Goal: Information Seeking & Learning: Learn about a topic

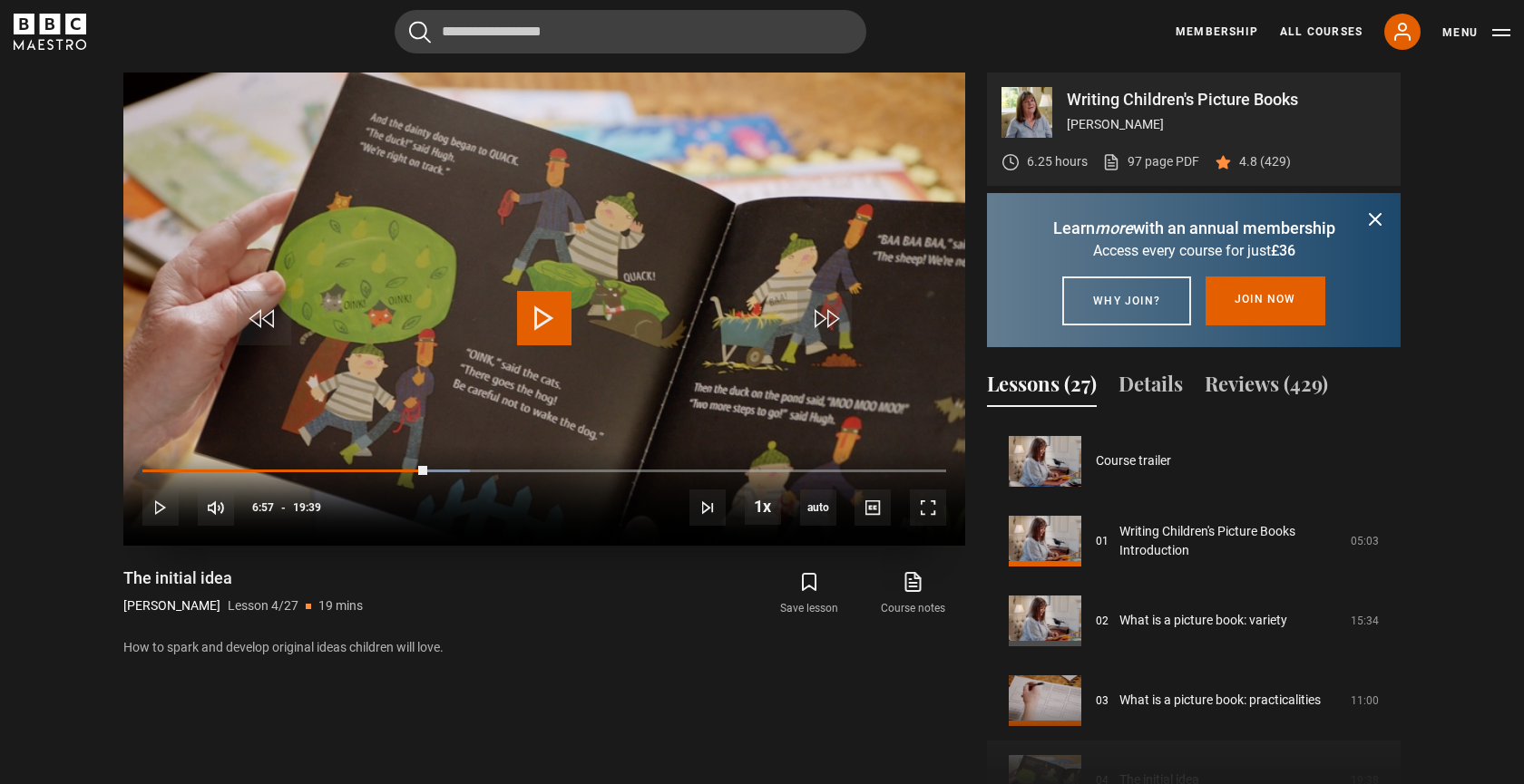
scroll to position [240, 0]
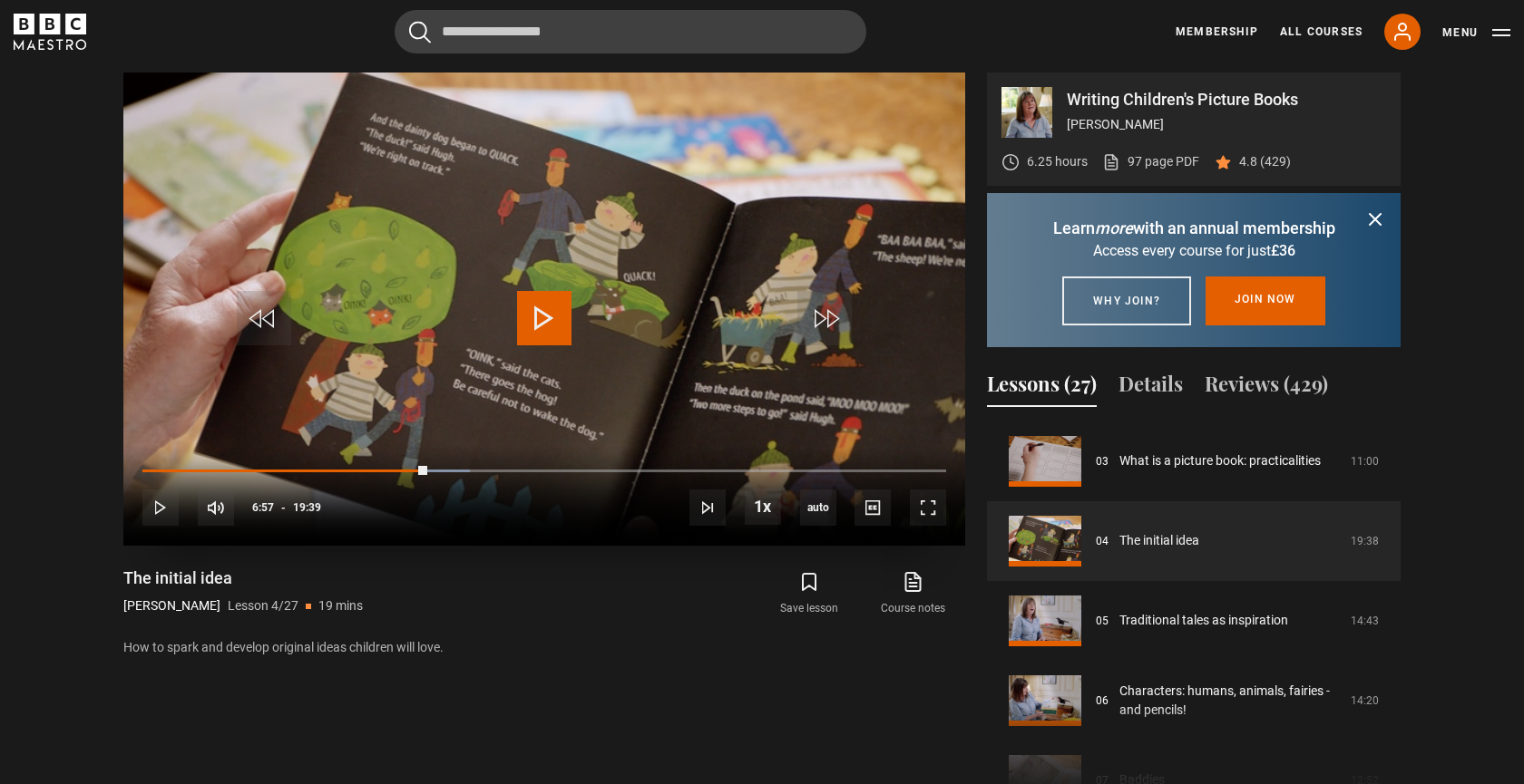
click at [540, 321] on span "Video Player" at bounding box center [544, 318] width 54 height 54
click at [379, 465] on div "10s Skip Back 10 seconds Pause 10s Skip Forward 10 seconds Loaded : 40.71% 05:4…" at bounding box center [544, 495] width 841 height 100
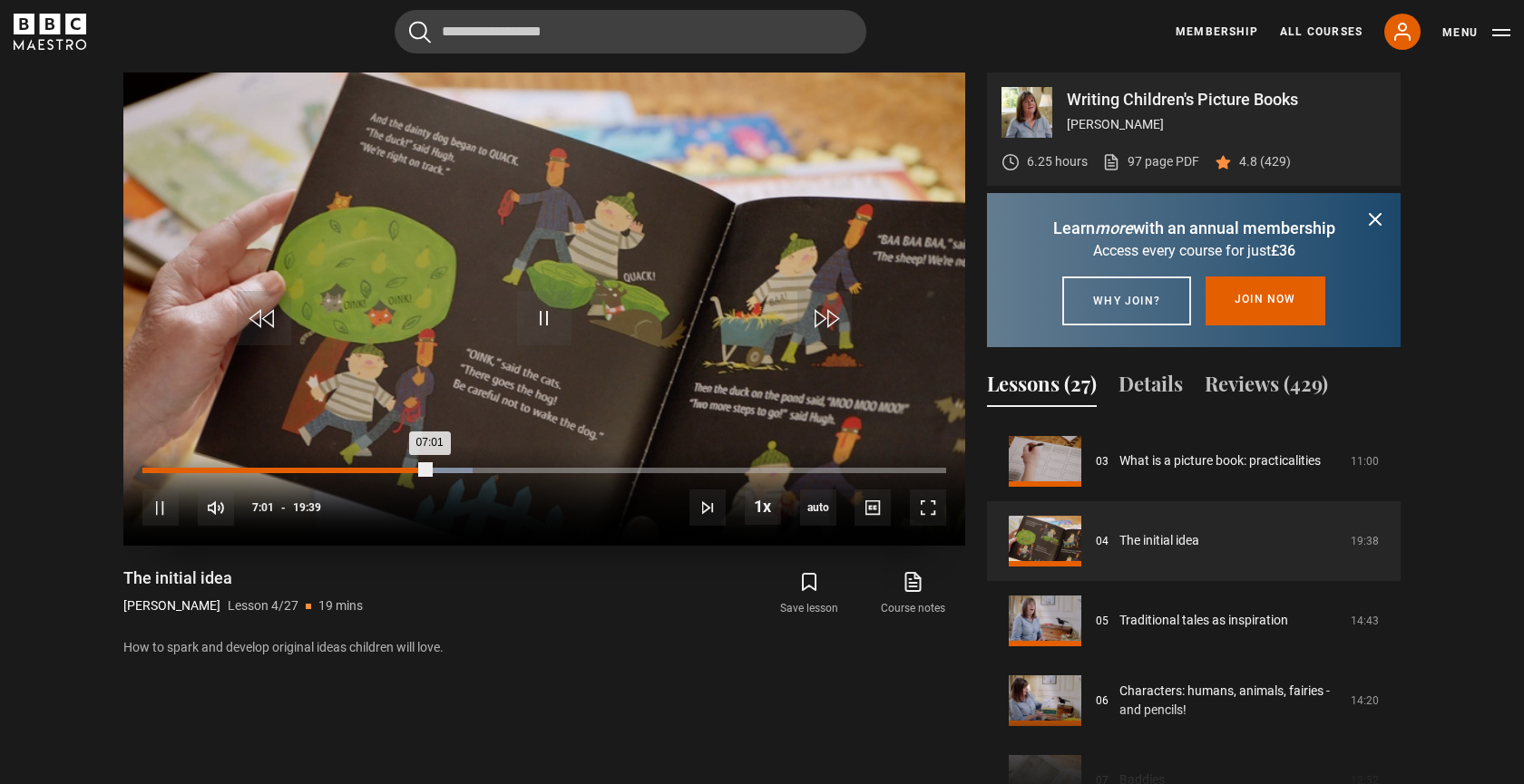
click at [396, 471] on div "Loaded : 41.14% 06:15 07:01" at bounding box center [544, 471] width 804 height 6
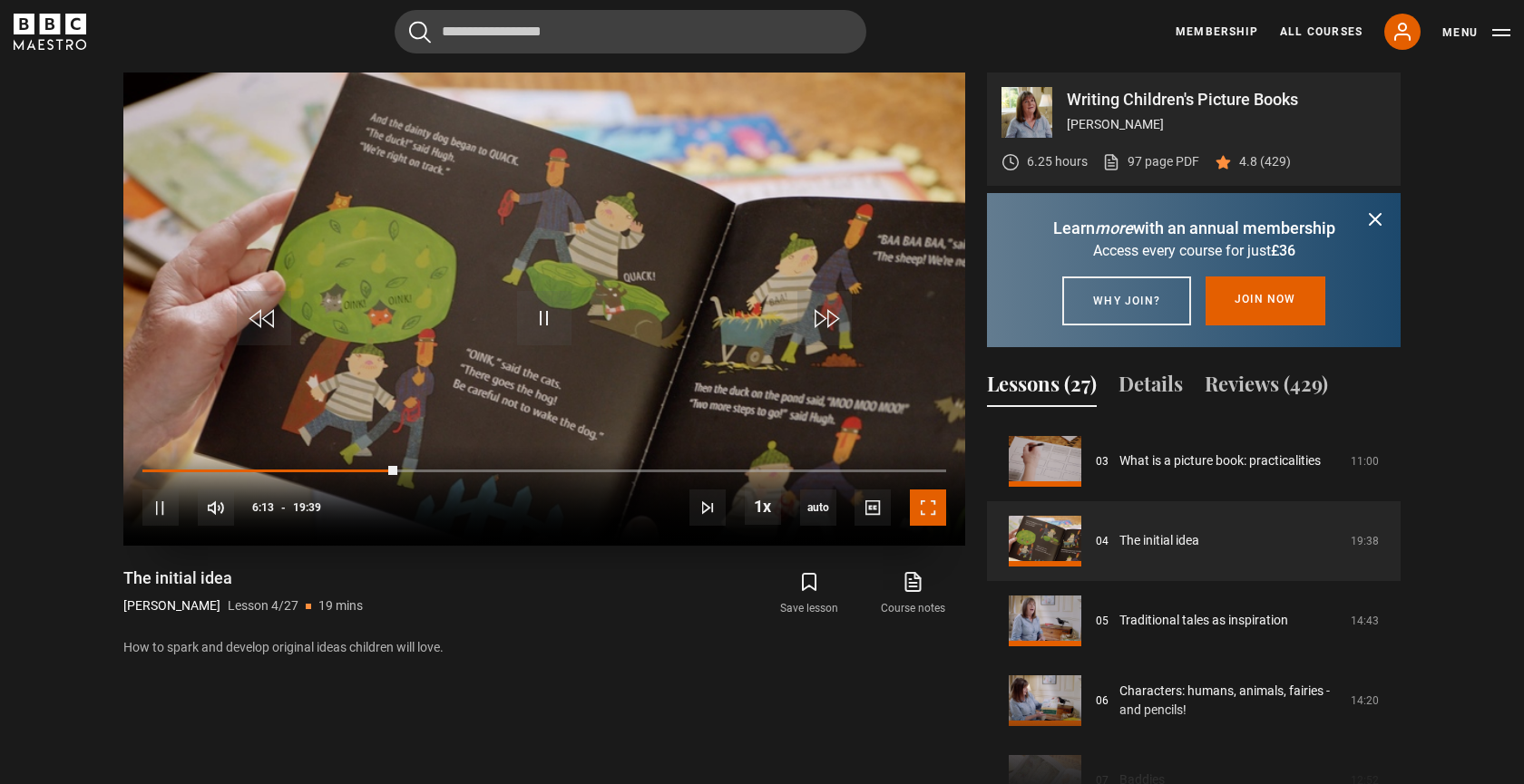
click at [932, 504] on span "Video Player" at bounding box center [927, 508] width 37 height 37
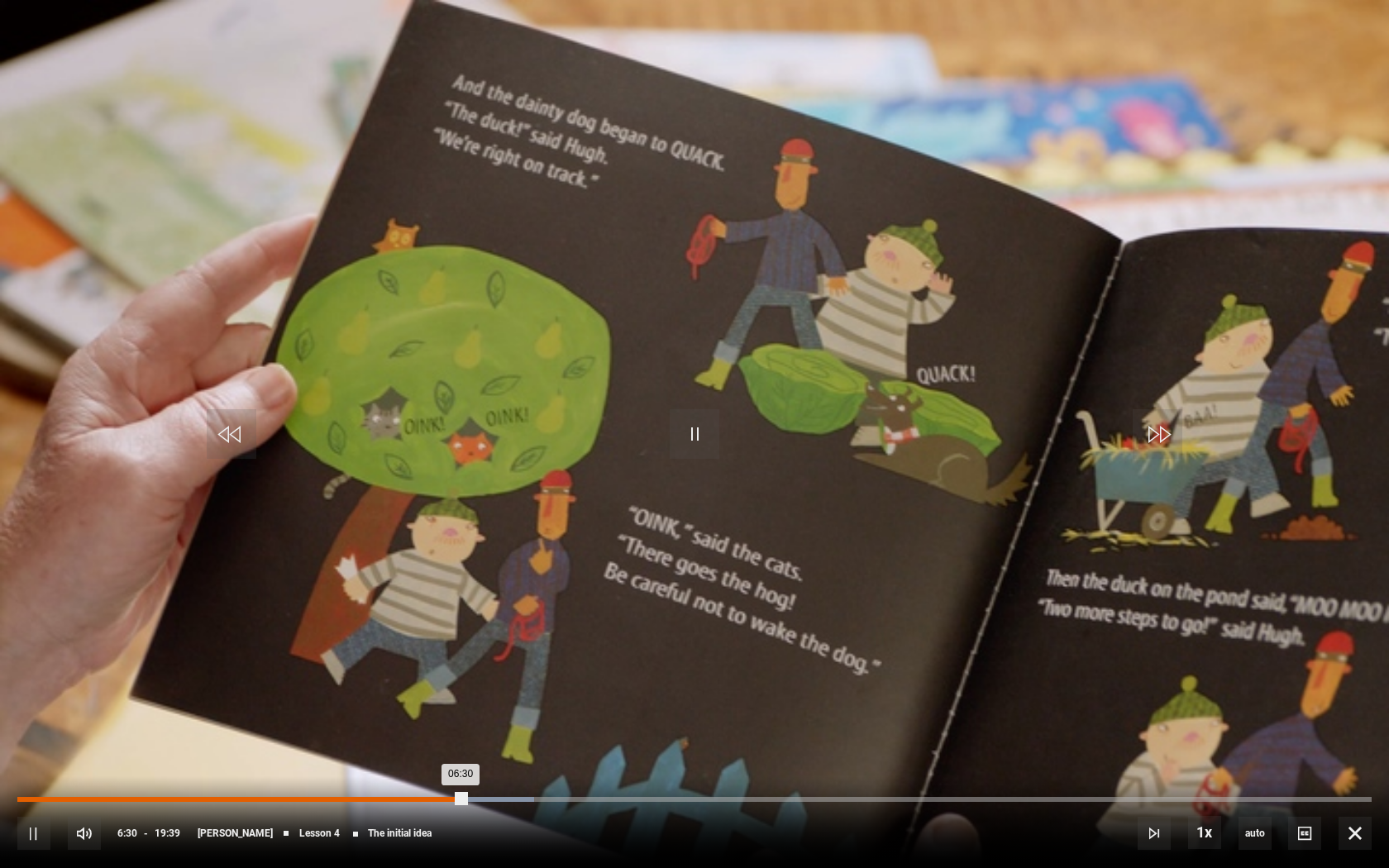
click at [21, 714] on div "10s Skip Back 10 seconds Pause 10s Skip Forward 10 seconds Loaded : 38.17% 00:0…" at bounding box center [694, 821] width 1389 height 91
click at [21, 714] on div "Loaded : 38.17% 00:04 06:31" at bounding box center [694, 799] width 1354 height 5
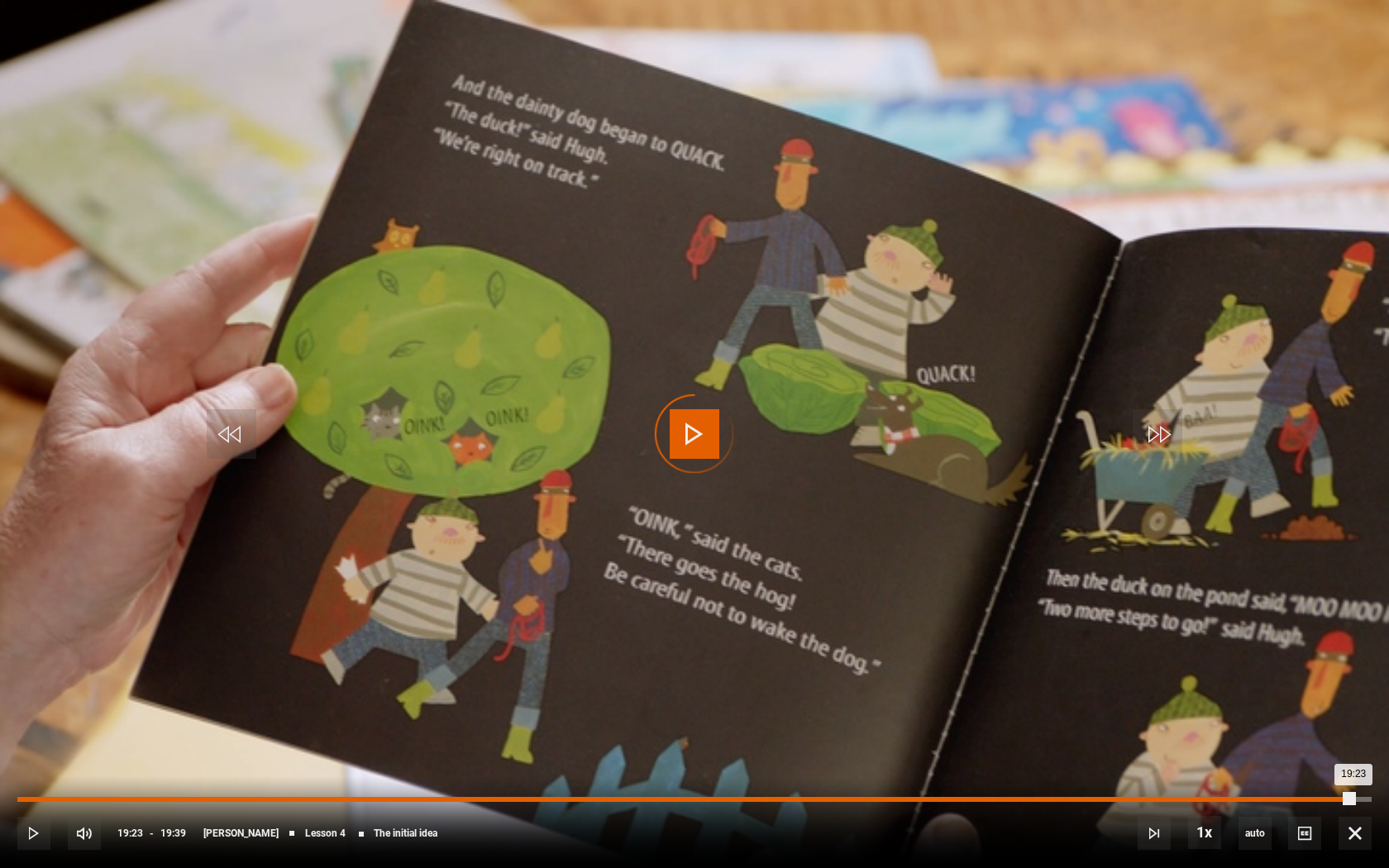
click at [1352, 714] on div "Loaded : 5.51% 19:23 19:23" at bounding box center [694, 799] width 1354 height 5
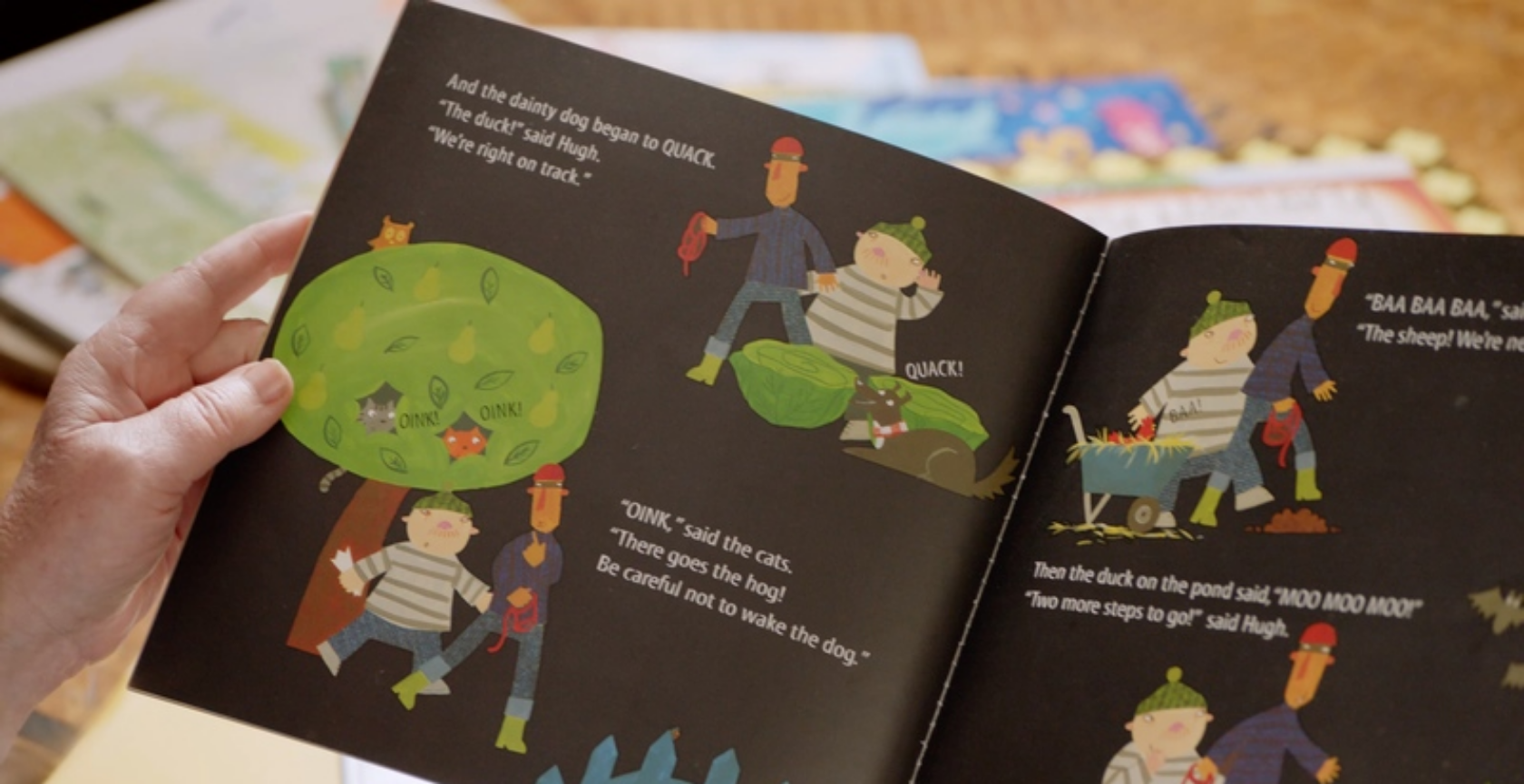
scroll to position [244, 0]
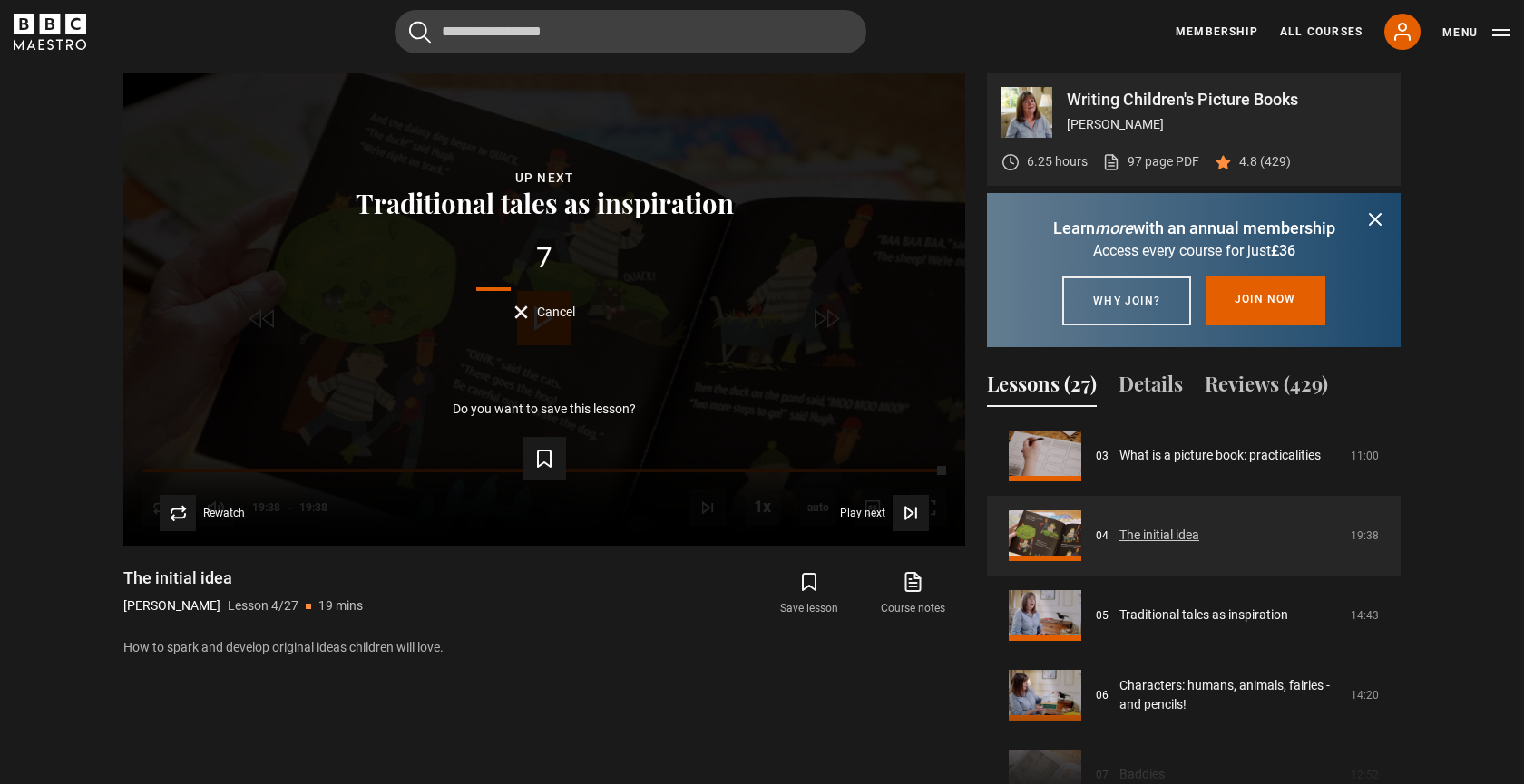
click at [1199, 545] on link "The initial idea" at bounding box center [1159, 536] width 80 height 19
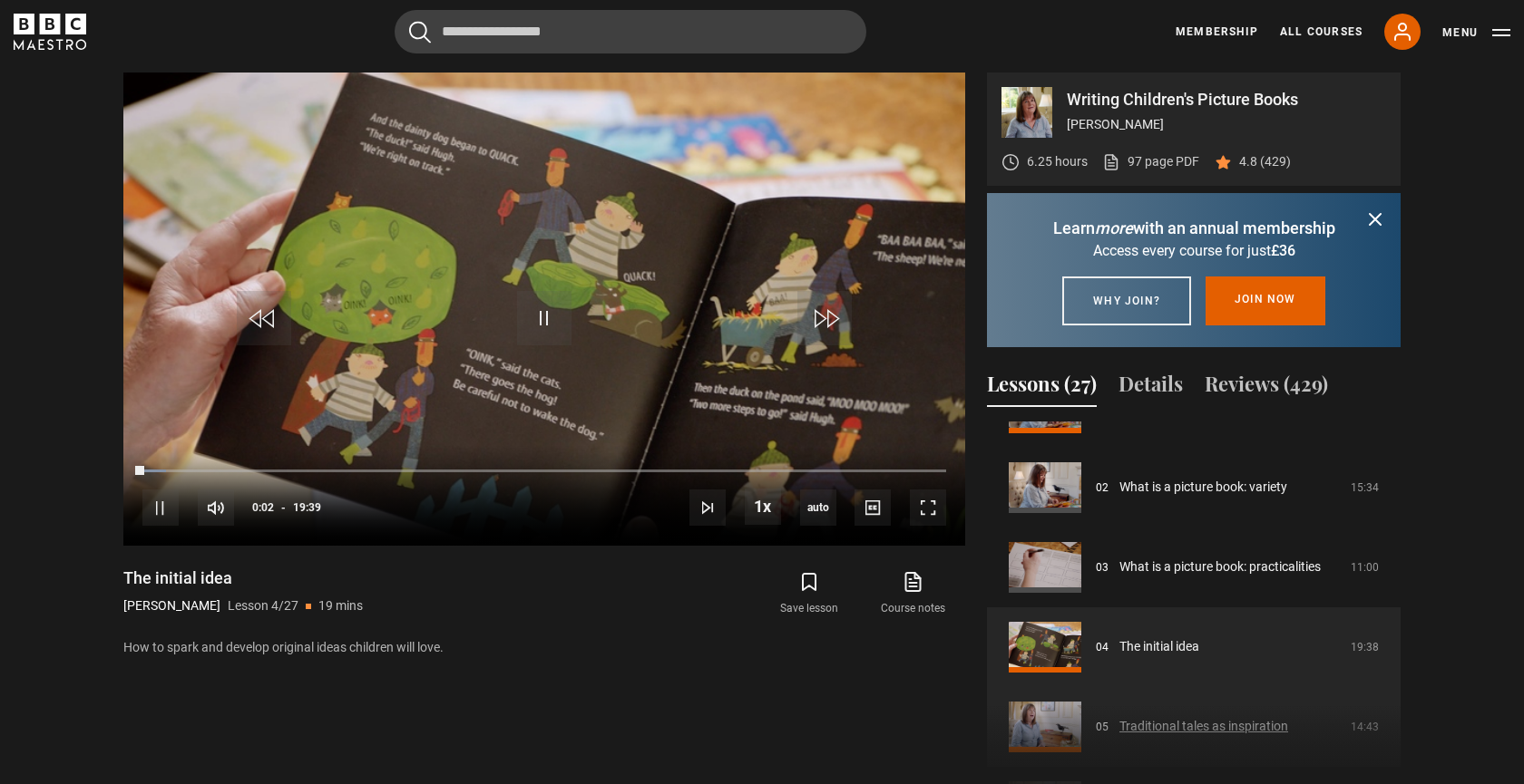
scroll to position [132, 0]
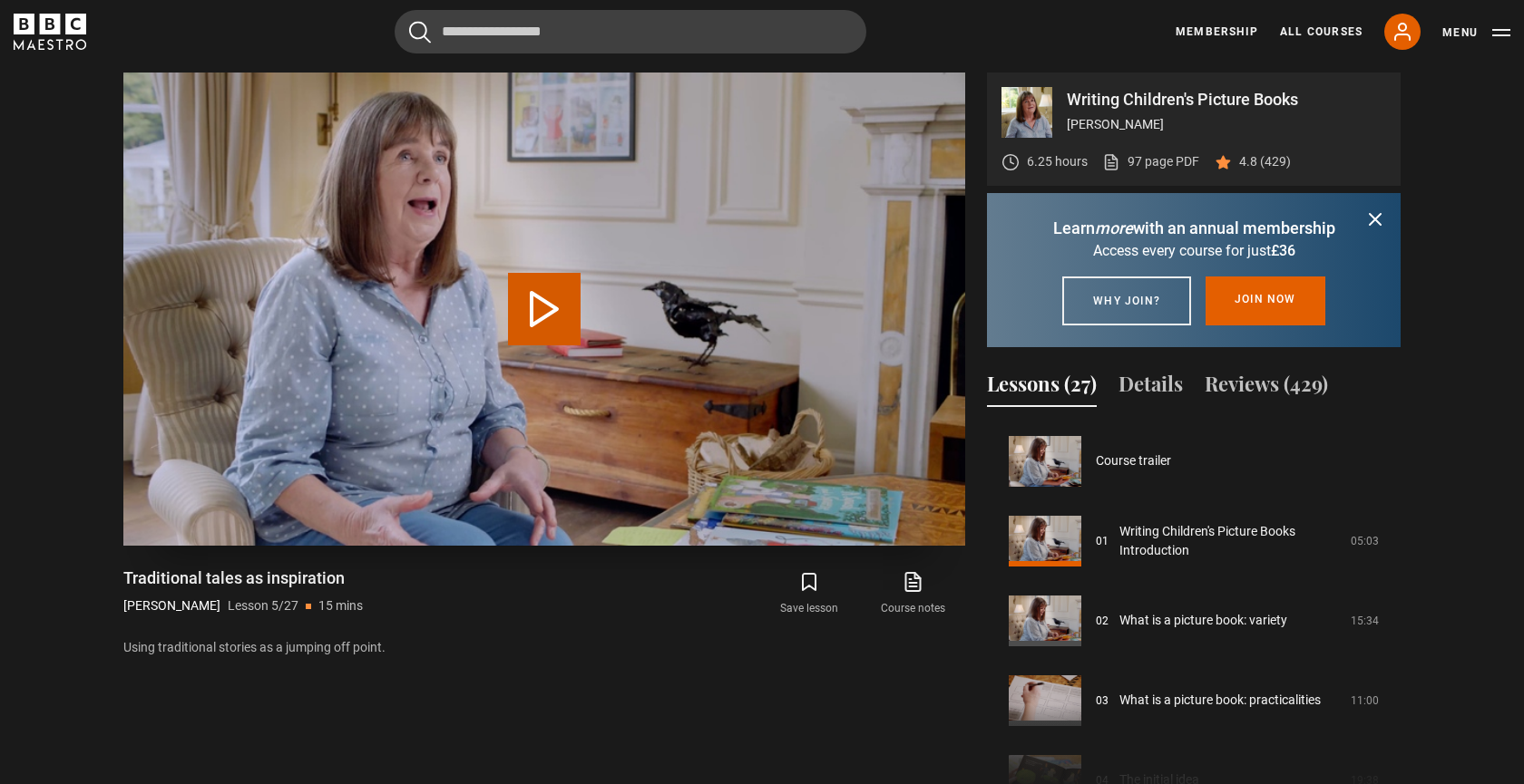
scroll to position [319, 0]
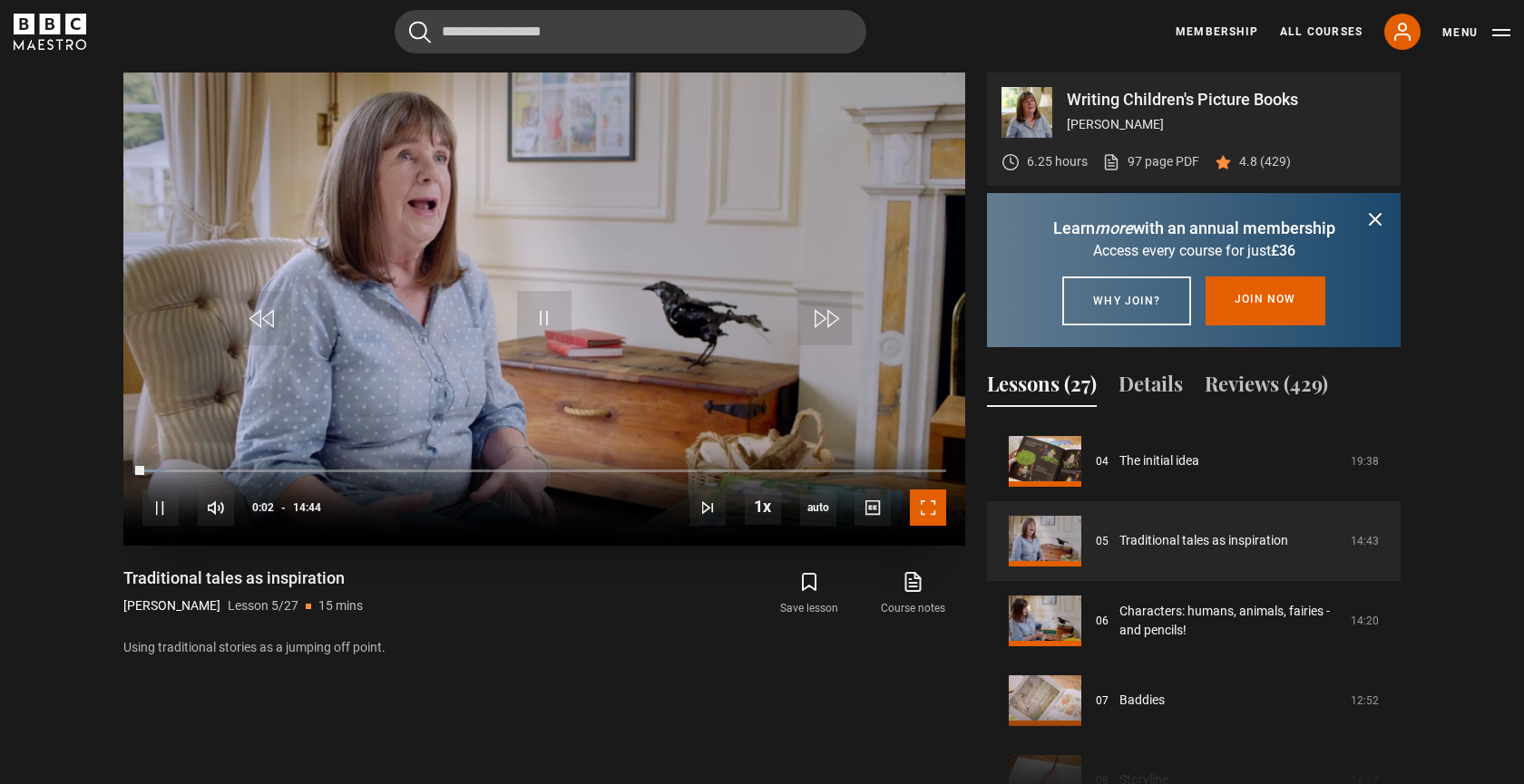
click at [925, 510] on span "Video Player" at bounding box center [927, 508] width 37 height 37
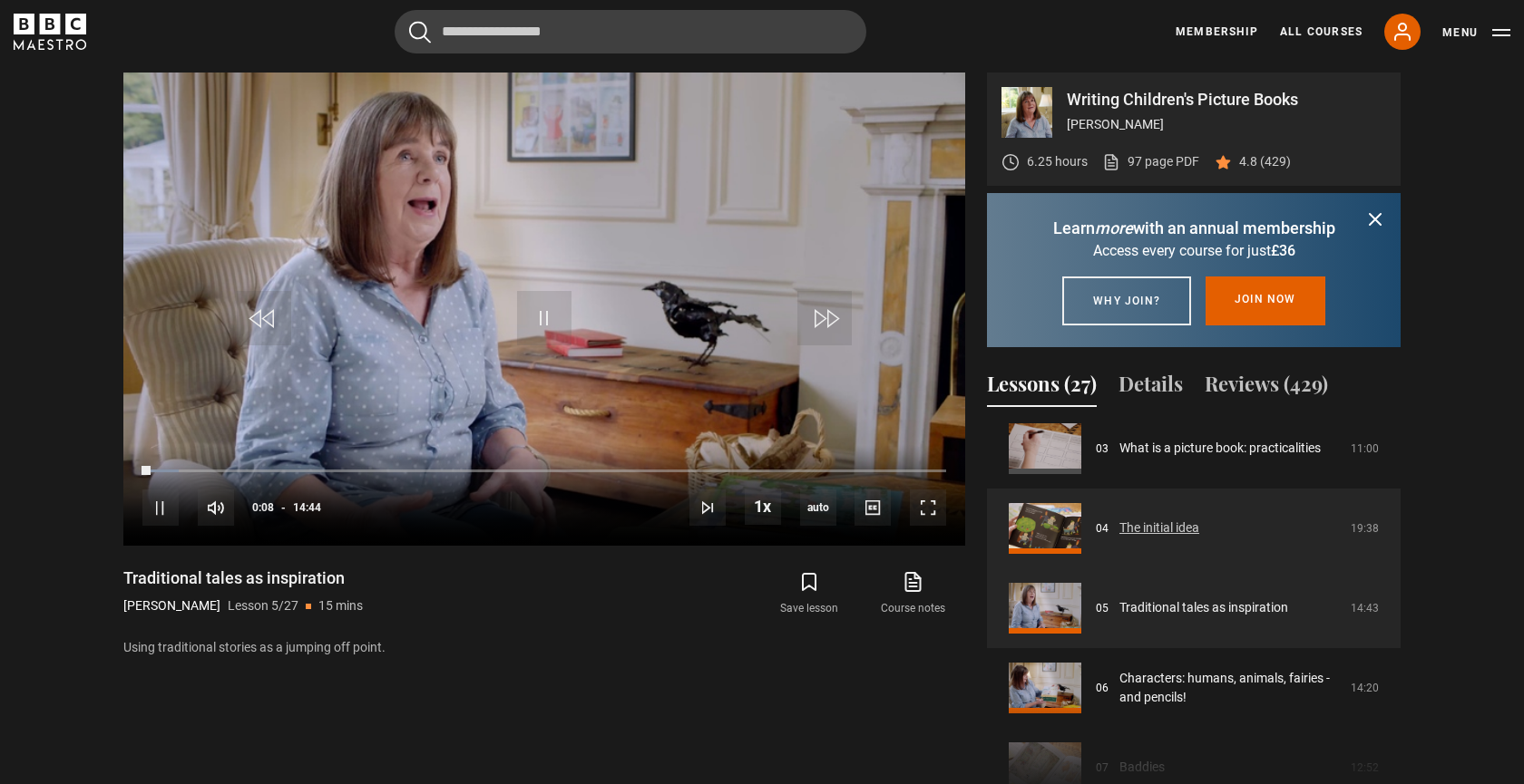
scroll to position [248, 0]
click at [1154, 541] on link "The initial idea" at bounding box center [1159, 532] width 80 height 19
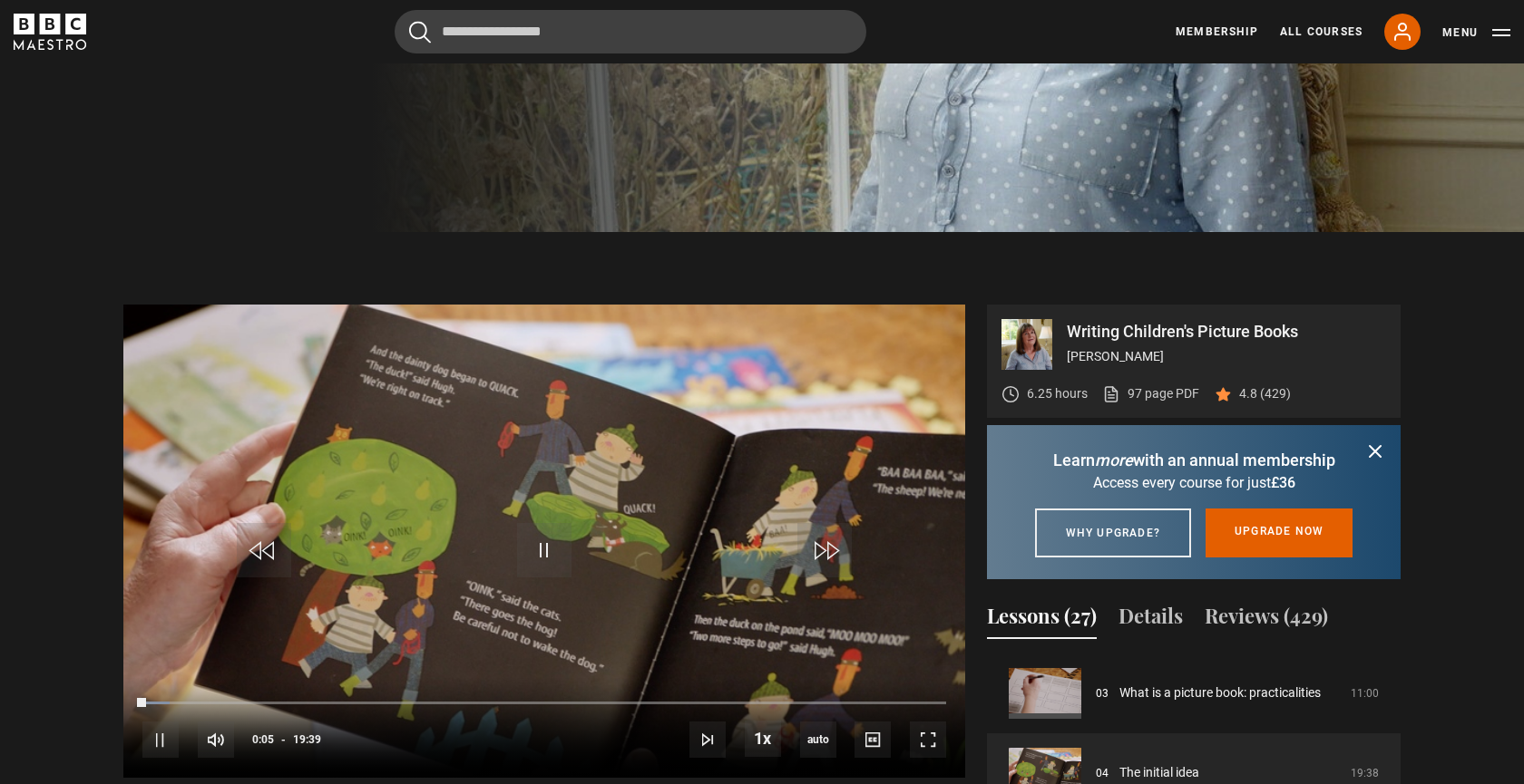
scroll to position [703, 0]
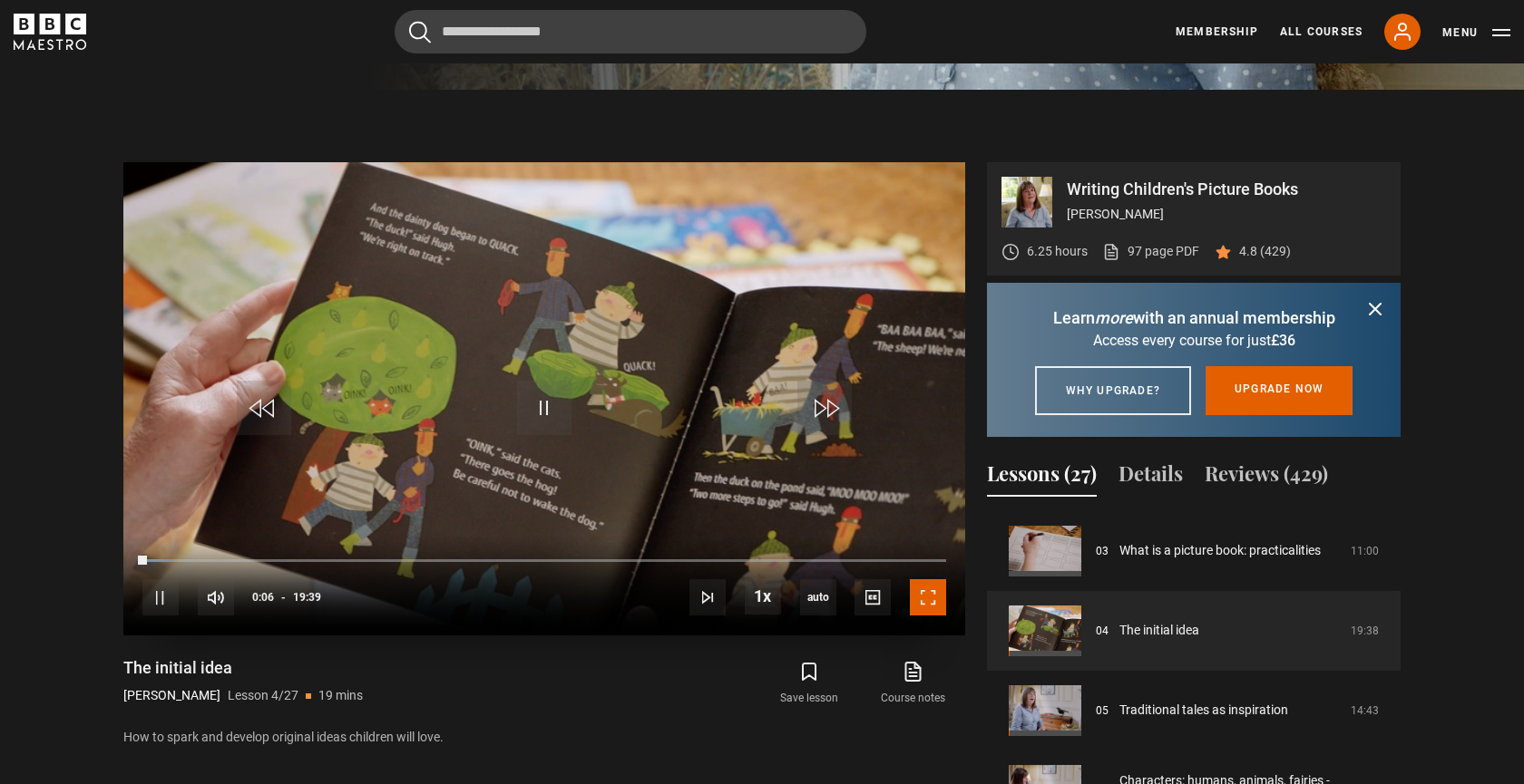
click at [913, 585] on span "Video Player" at bounding box center [927, 598] width 37 height 37
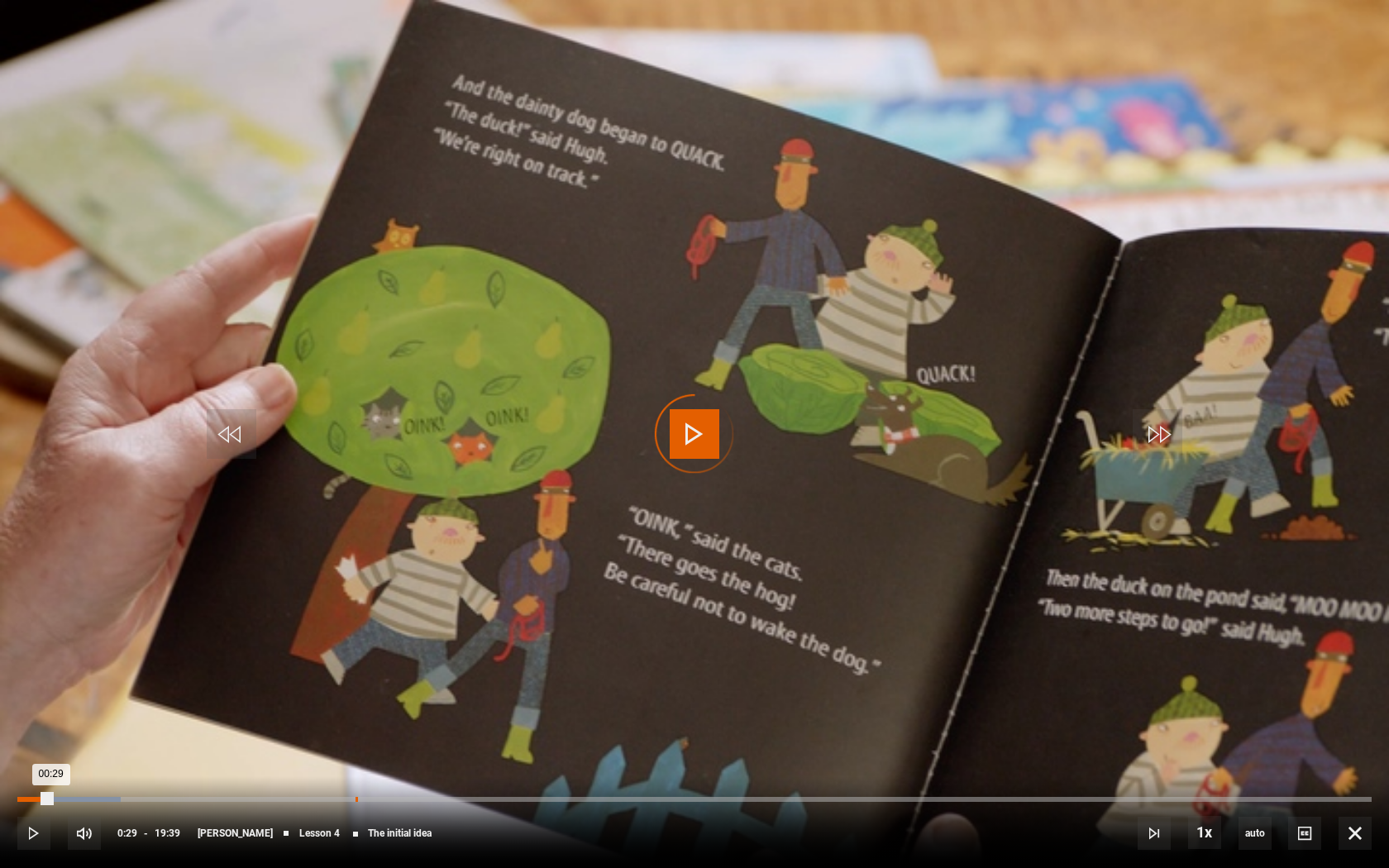
click at [354, 714] on div "Loaded : 7.63% 04:54 00:29" at bounding box center [694, 799] width 1354 height 5
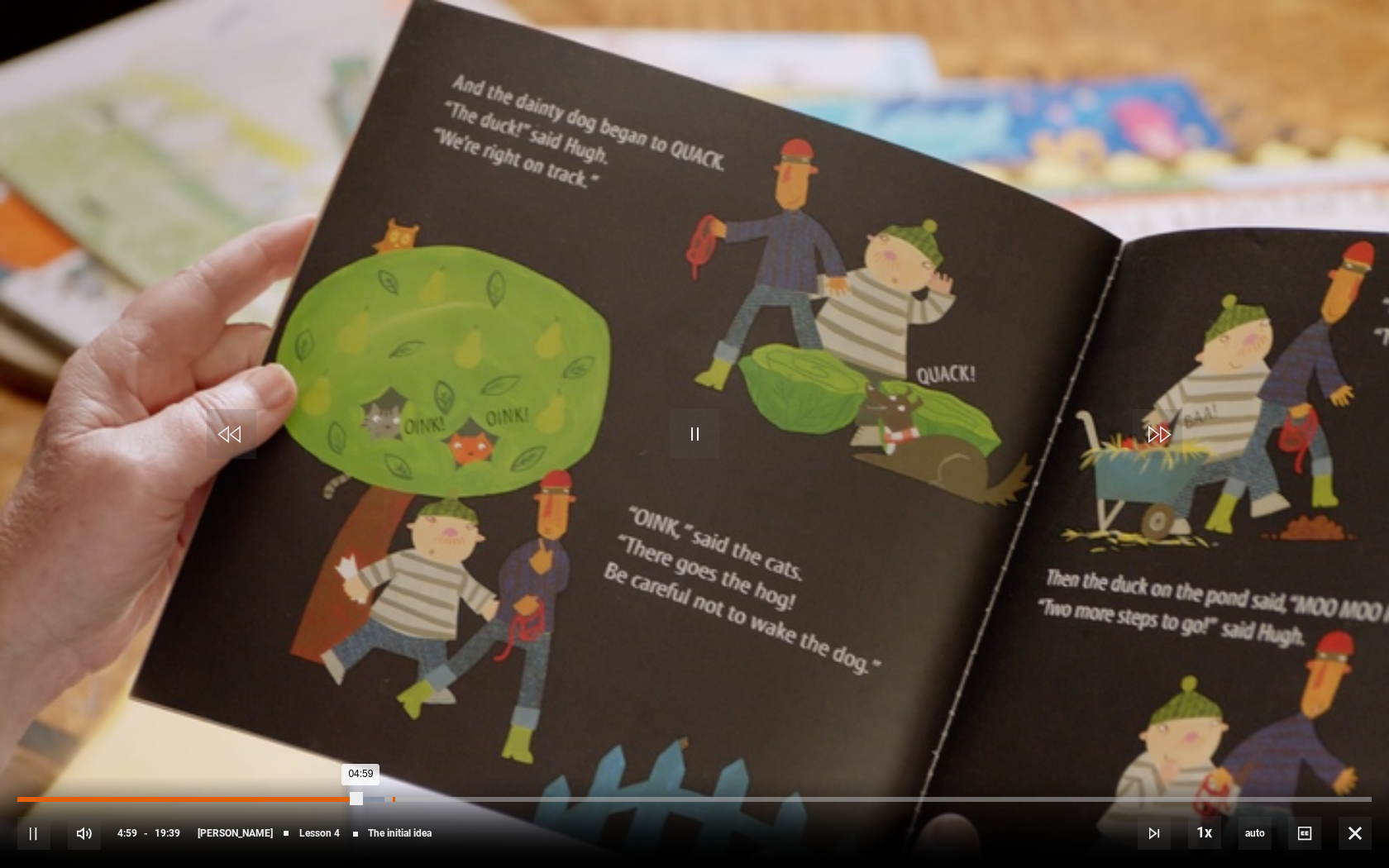
click at [392, 714] on div "Loaded : 27.14% 05:26 04:59" at bounding box center [694, 799] width 1354 height 5
click at [553, 714] on div "07:46" at bounding box center [554, 799] width 3 height 5
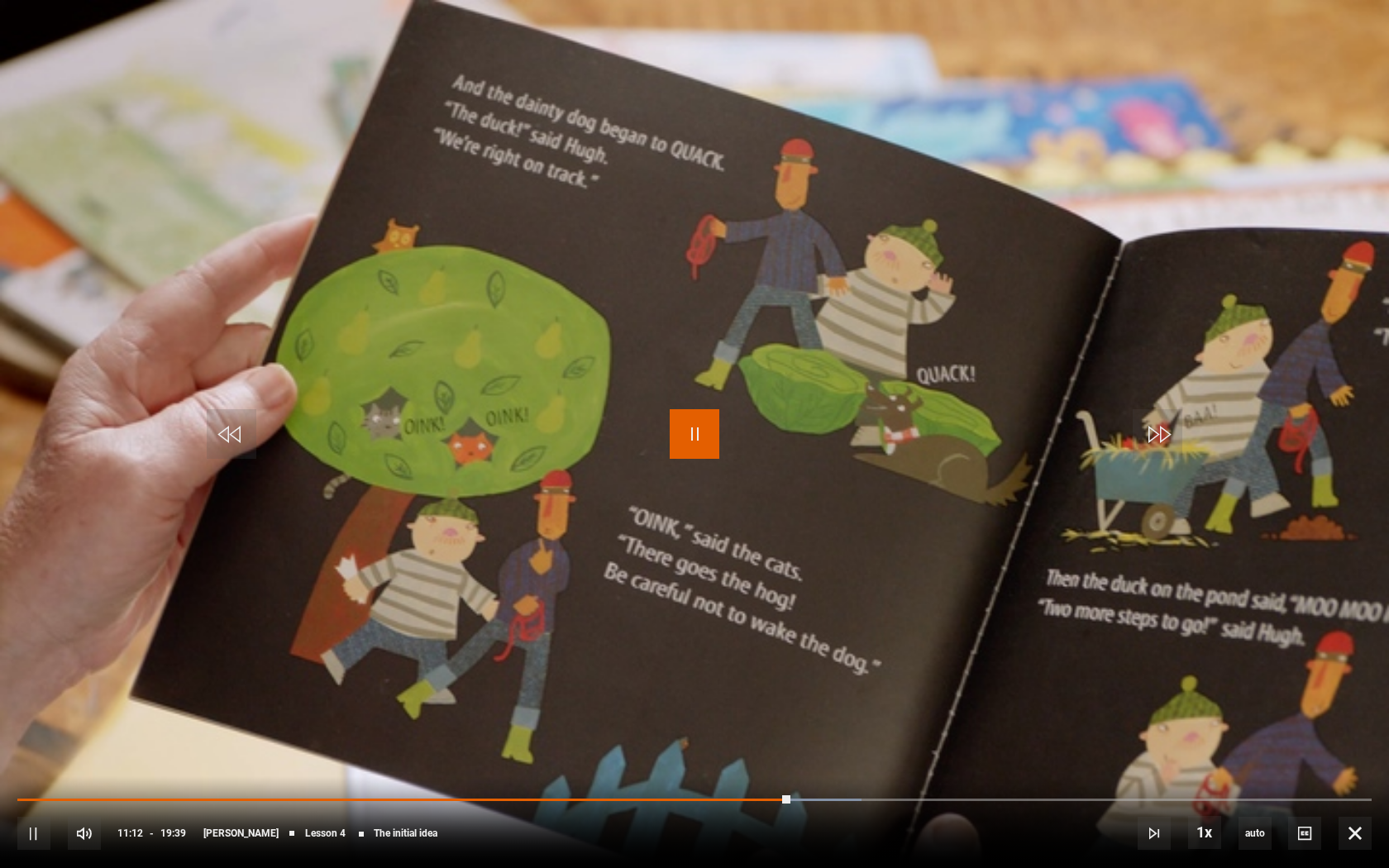
click at [692, 445] on span "Video Player" at bounding box center [694, 434] width 50 height 50
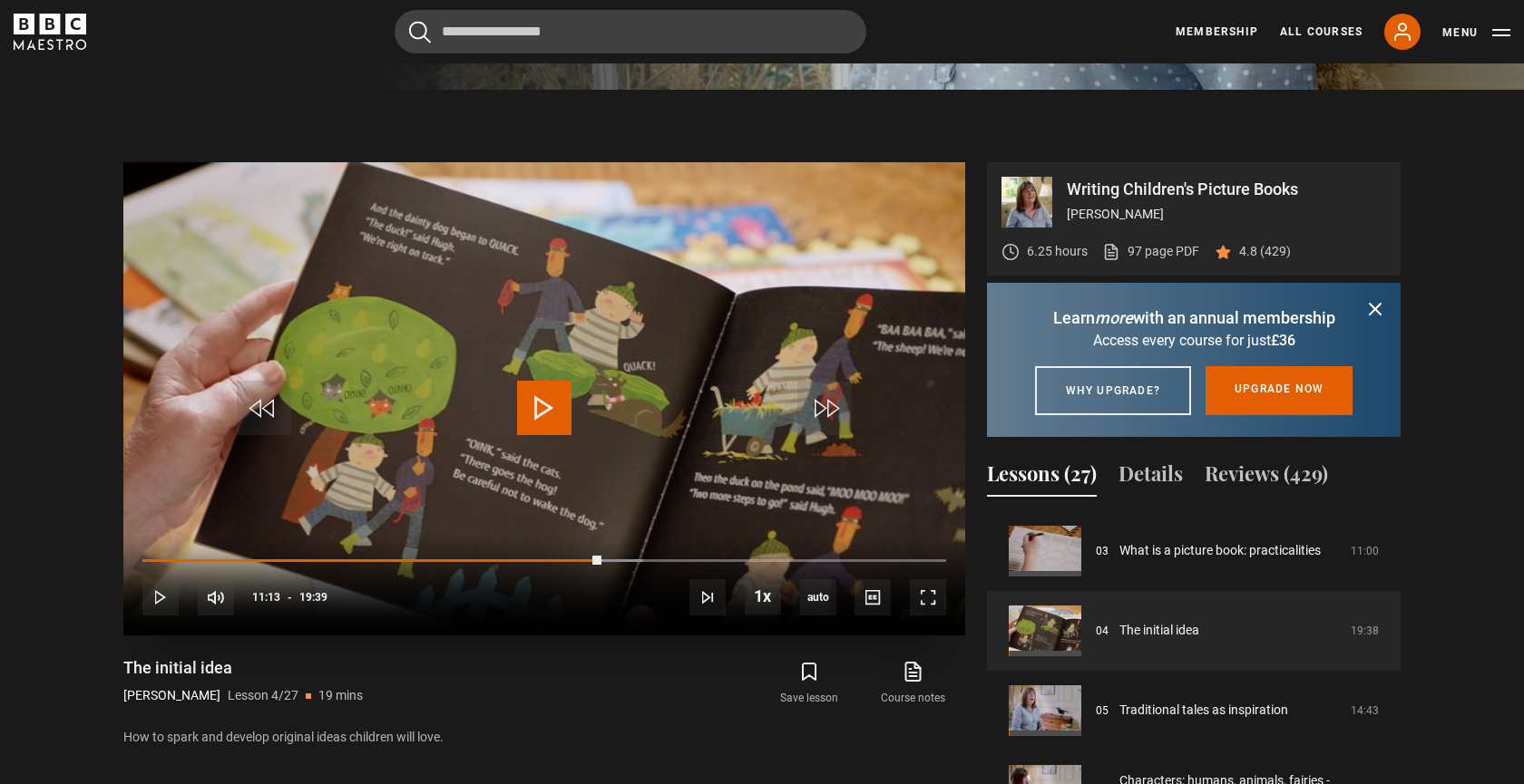
click at [550, 421] on span "Video Player" at bounding box center [544, 408] width 54 height 54
click at [584, 361] on video "Video Player" at bounding box center [544, 398] width 841 height 473
click at [547, 383] on span "Video Player" at bounding box center [544, 408] width 54 height 54
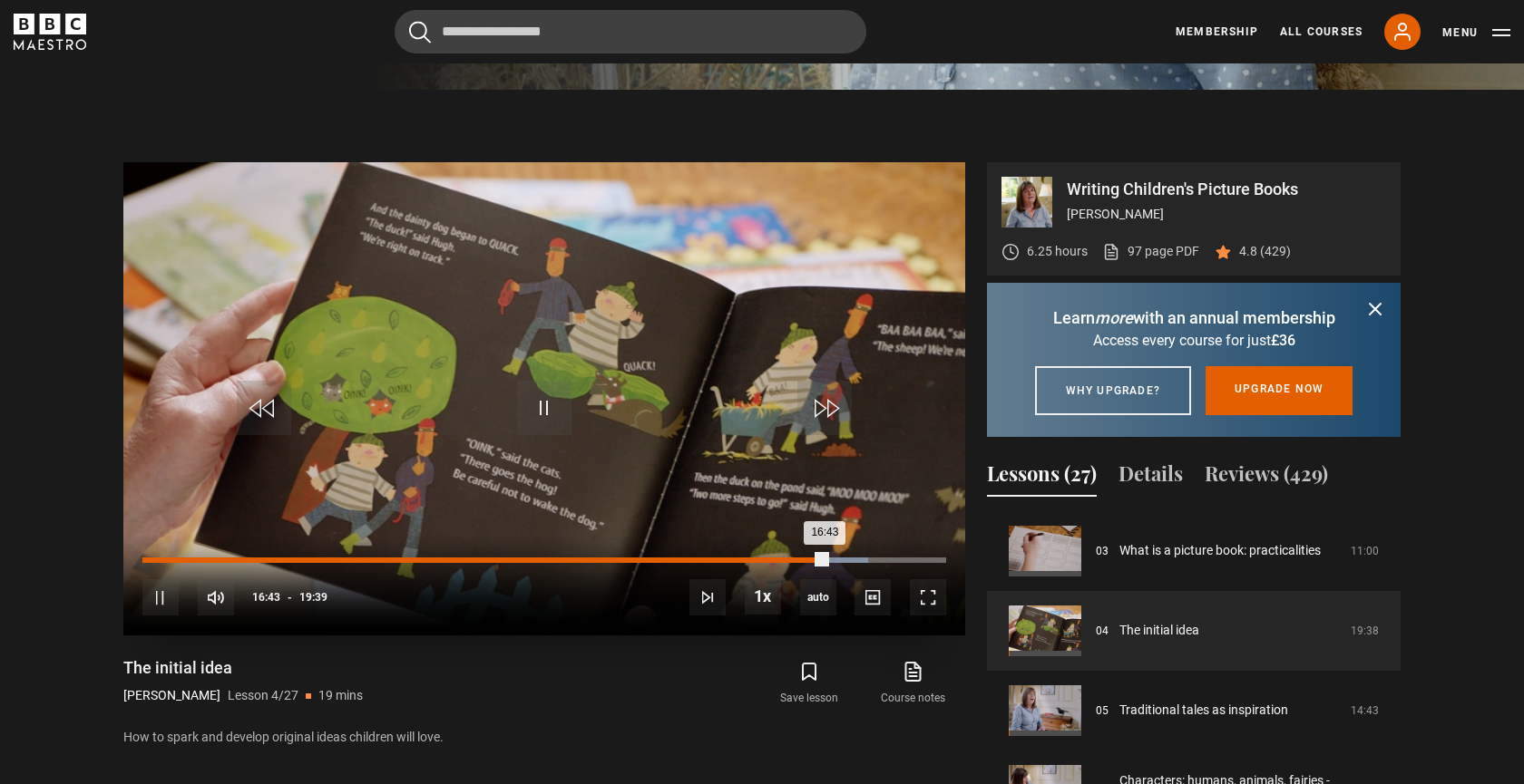
click at [777, 559] on div "Loaded : 90.33% 15:30 16:43" at bounding box center [544, 560] width 804 height 6
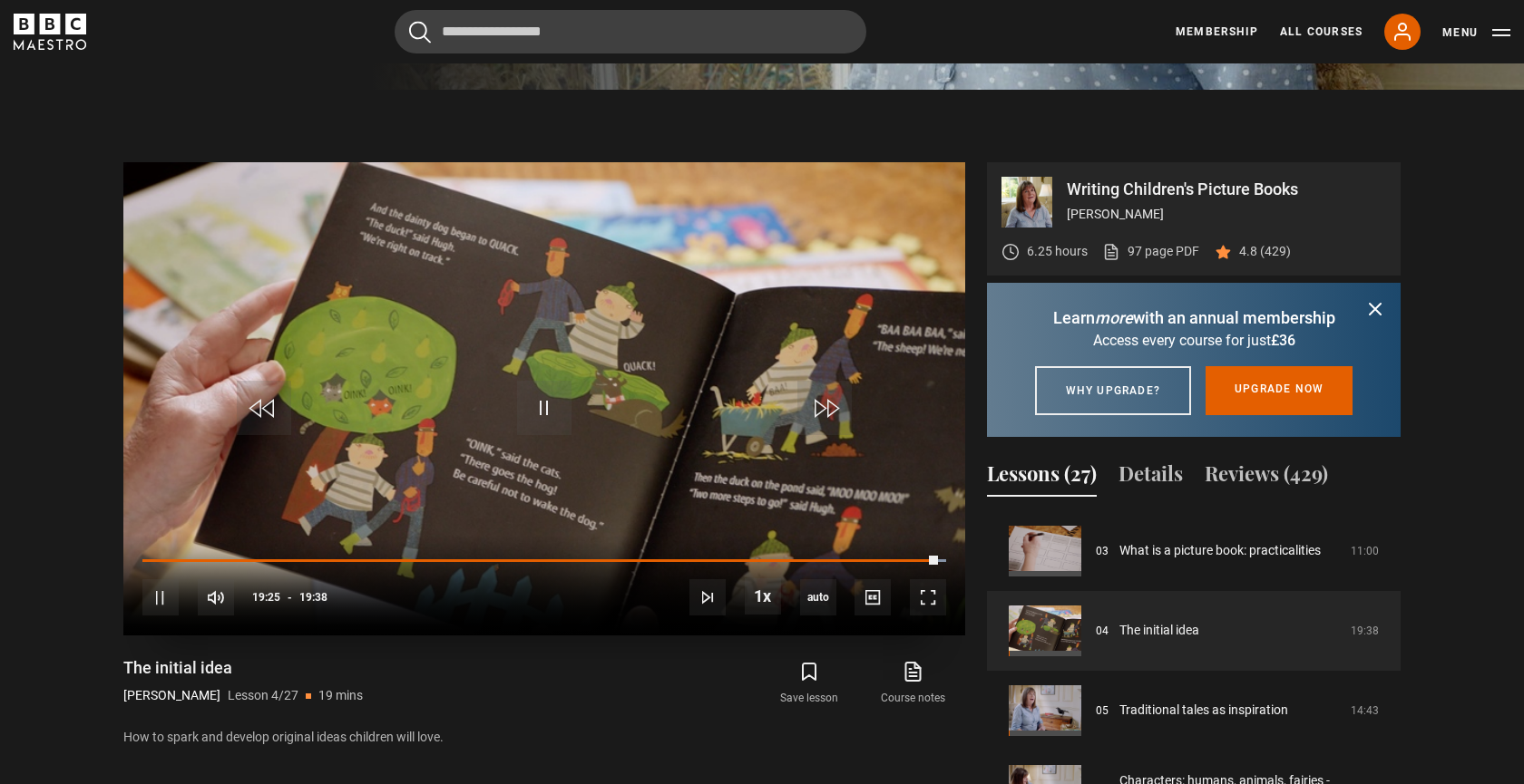
click at [913, 562] on div "10s Skip Back 10 seconds Pause 10s Skip Forward 10 seconds Loaded : 100.00% 19:…" at bounding box center [544, 584] width 841 height 100
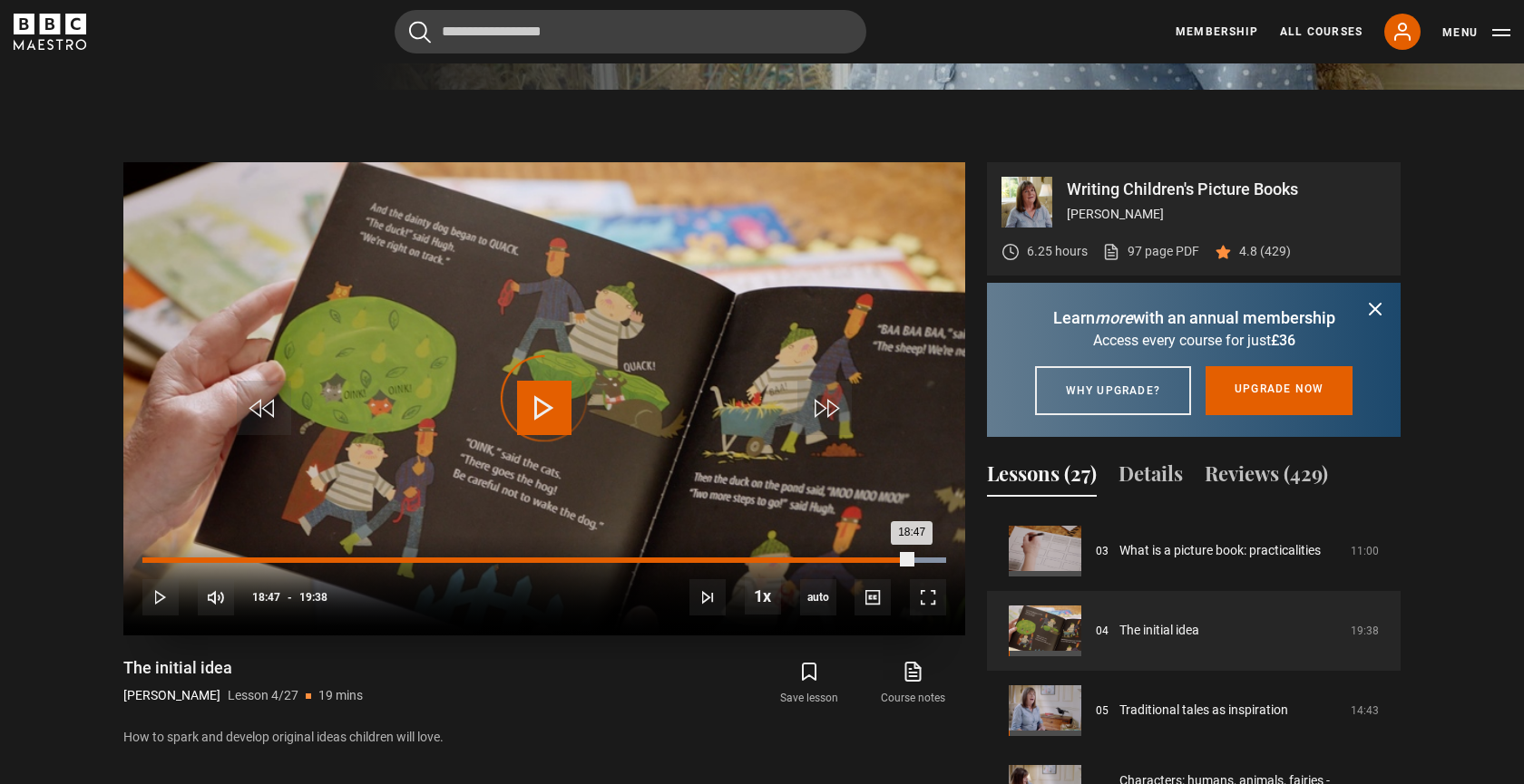
click at [910, 557] on div "Loaded : 100.00% 18:47 18:47" at bounding box center [544, 560] width 804 height 6
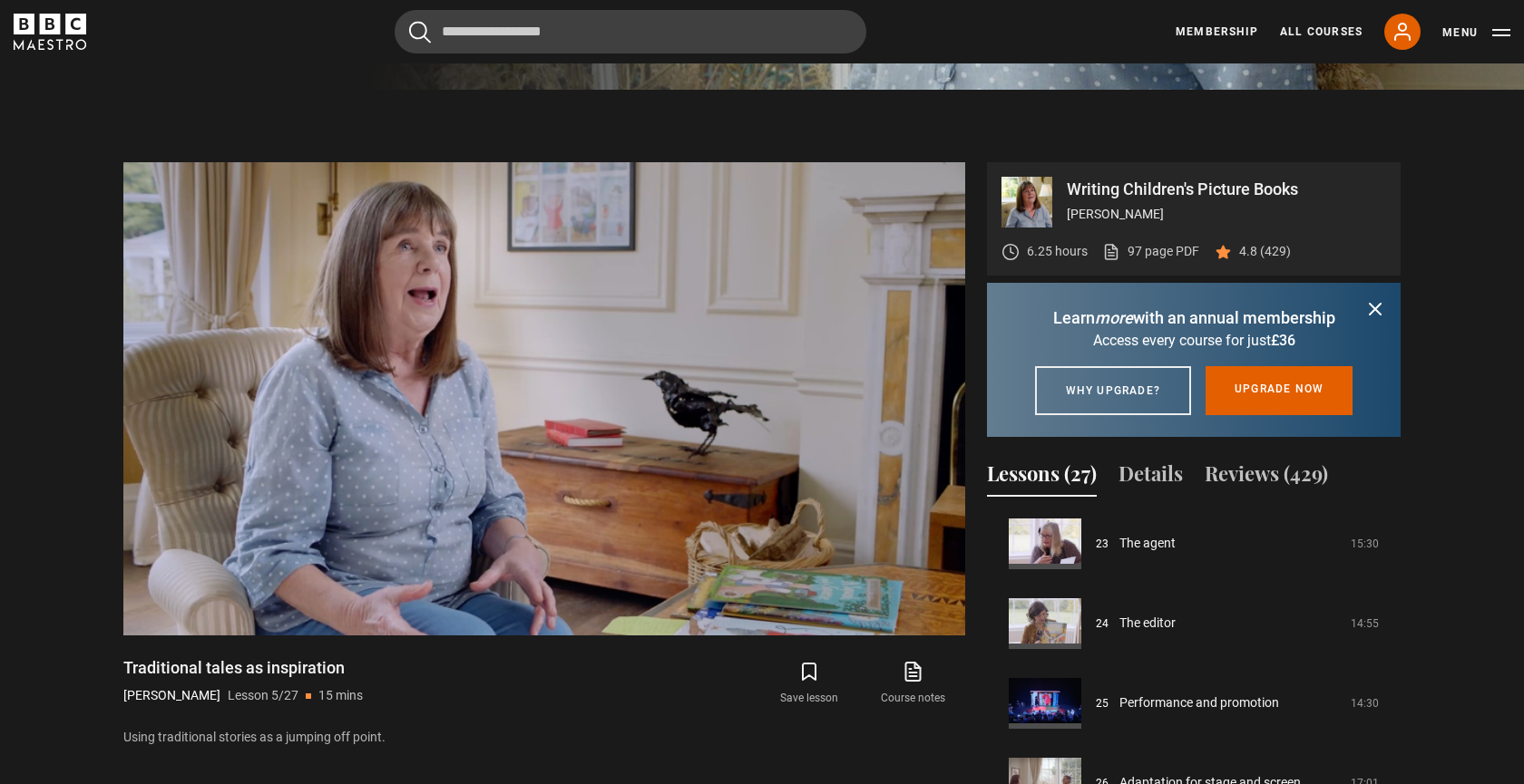
scroll to position [689, 0]
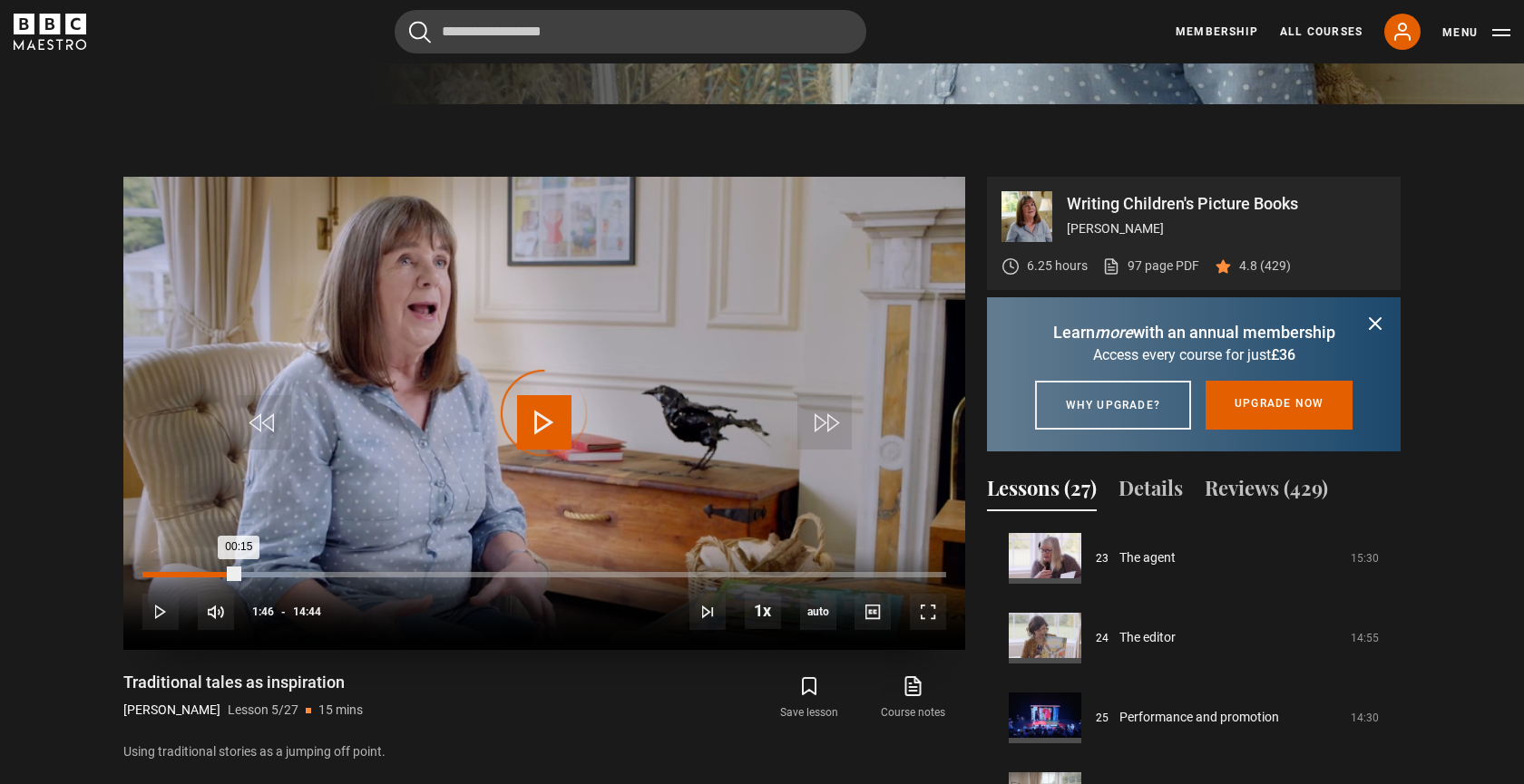
click at [156, 574] on div "00:15" at bounding box center [157, 575] width 3 height 6
click at [926, 615] on span "Video Player" at bounding box center [927, 612] width 37 height 37
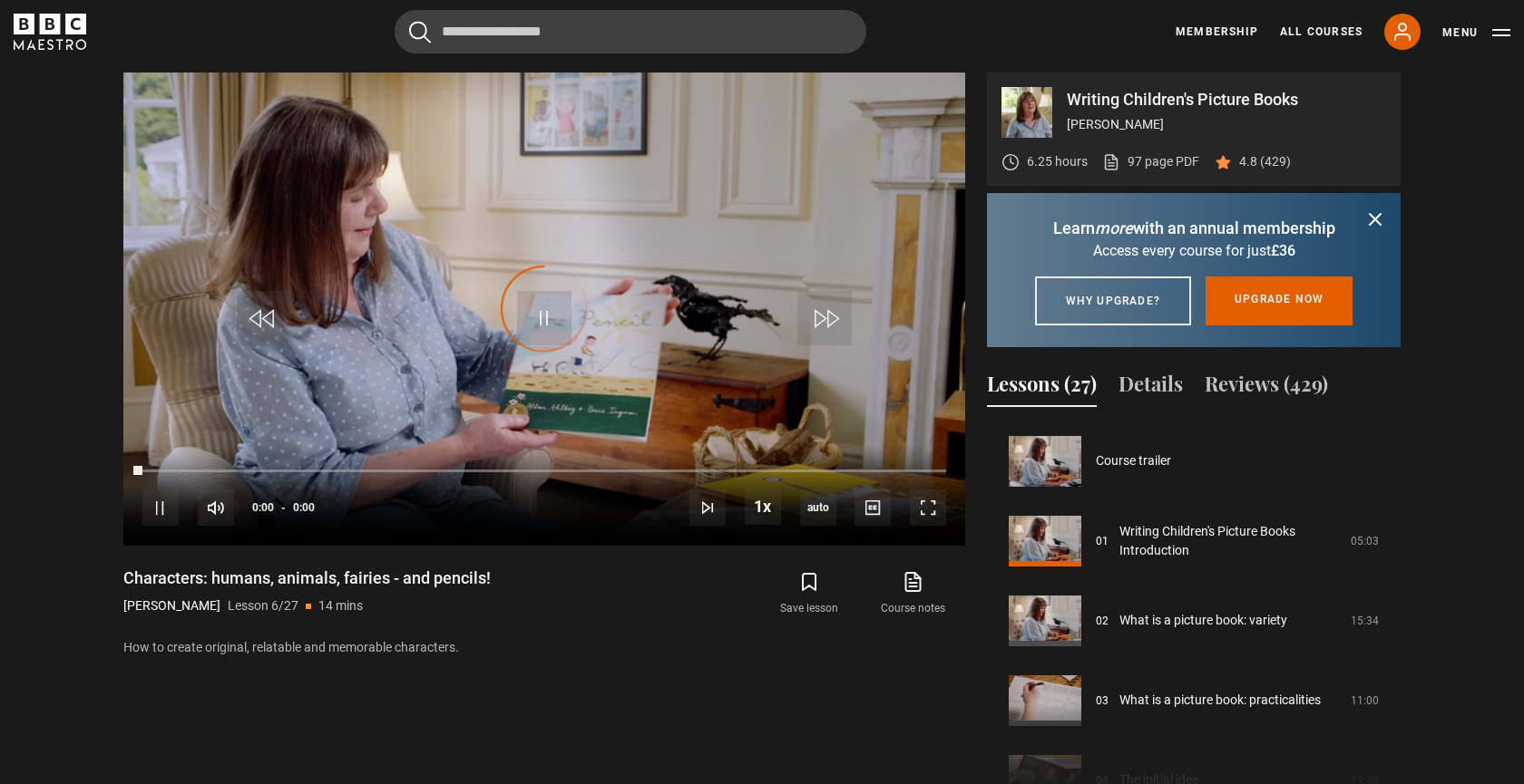
scroll to position [399, 0]
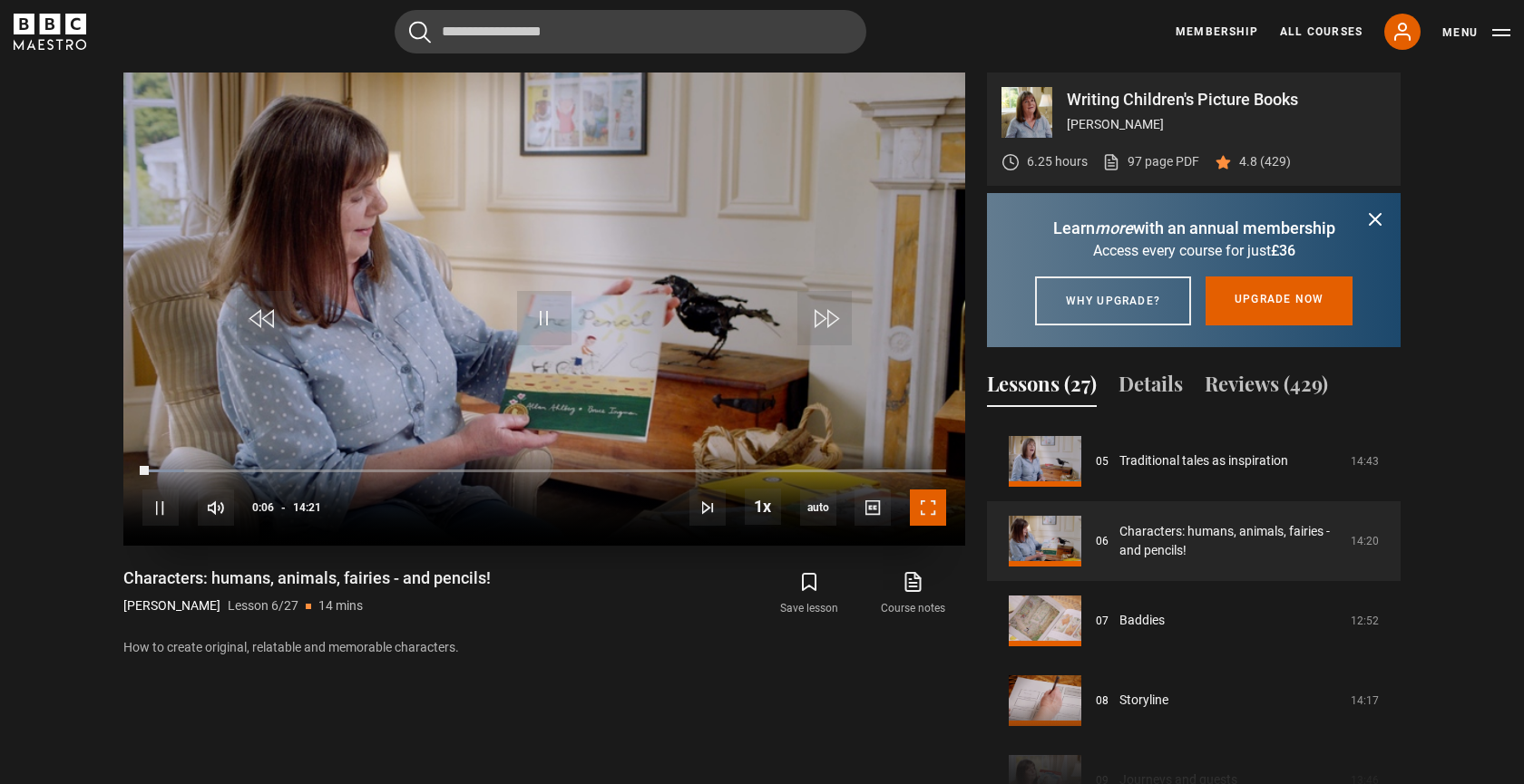
click at [938, 497] on span "Video Player" at bounding box center [927, 508] width 37 height 37
click at [932, 506] on span "Video Player" at bounding box center [927, 508] width 37 height 37
click at [926, 521] on span "Video Player" at bounding box center [927, 508] width 37 height 37
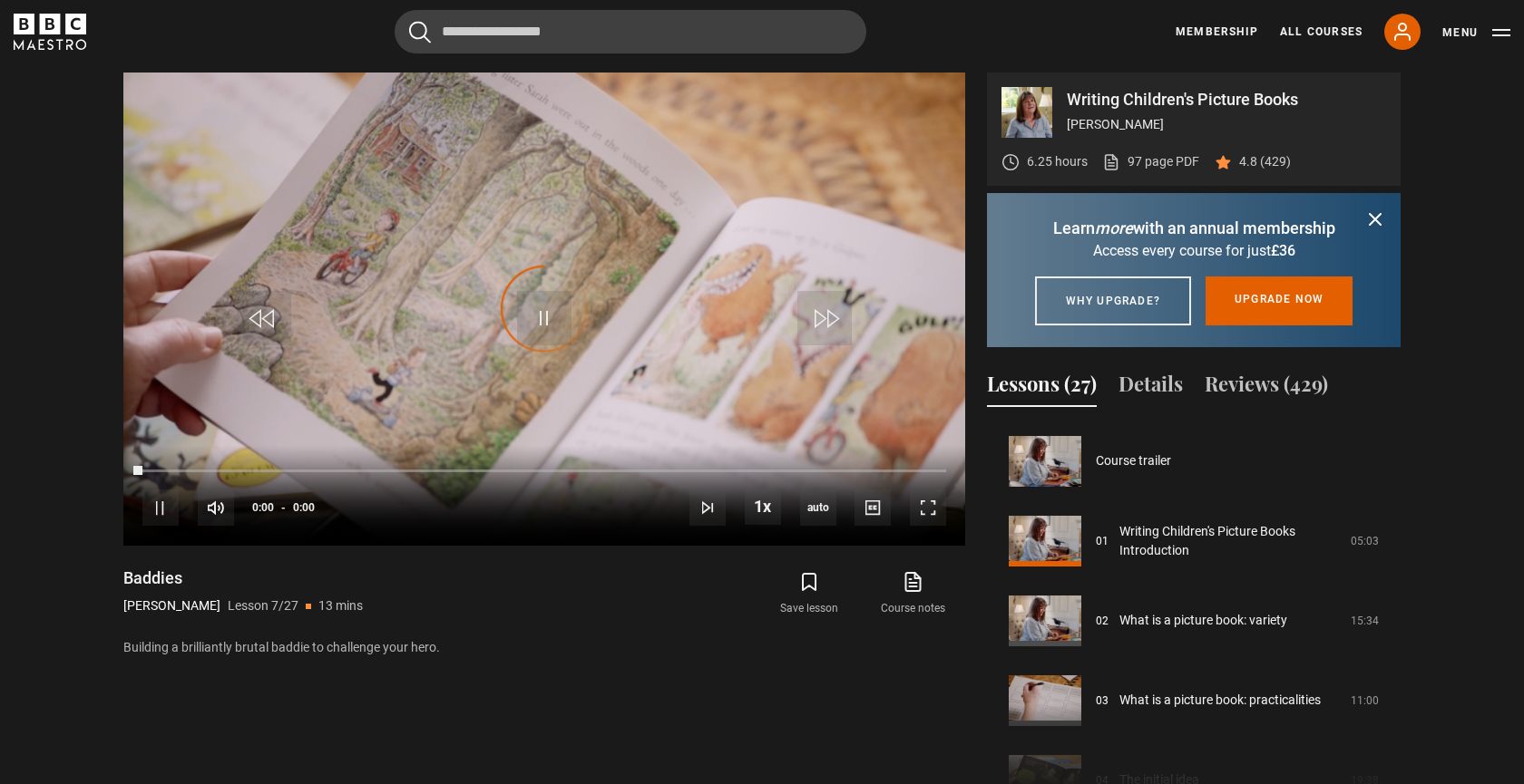
scroll to position [479, 0]
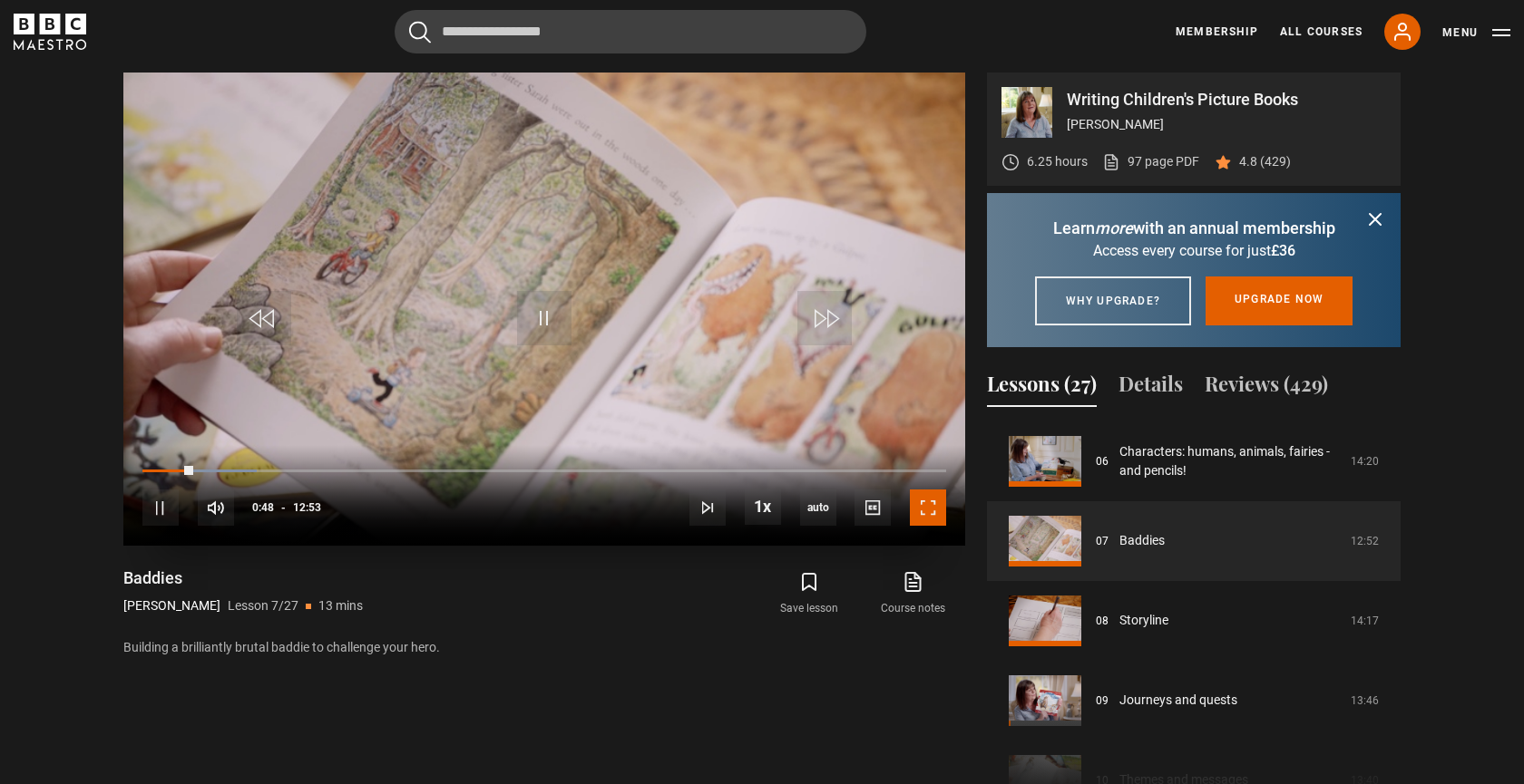
click at [931, 503] on span "Video Player" at bounding box center [927, 508] width 37 height 37
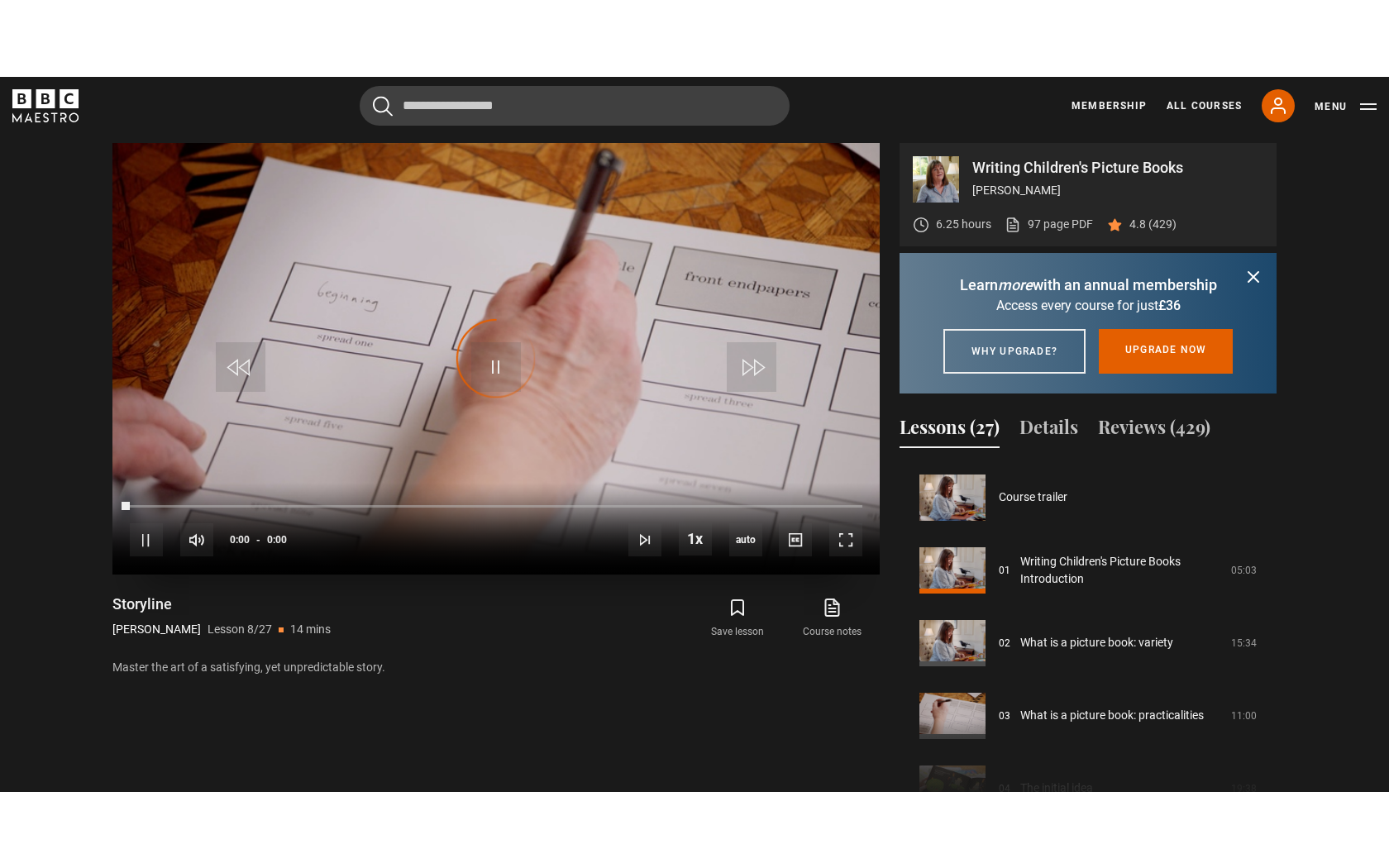
scroll to position [509, 0]
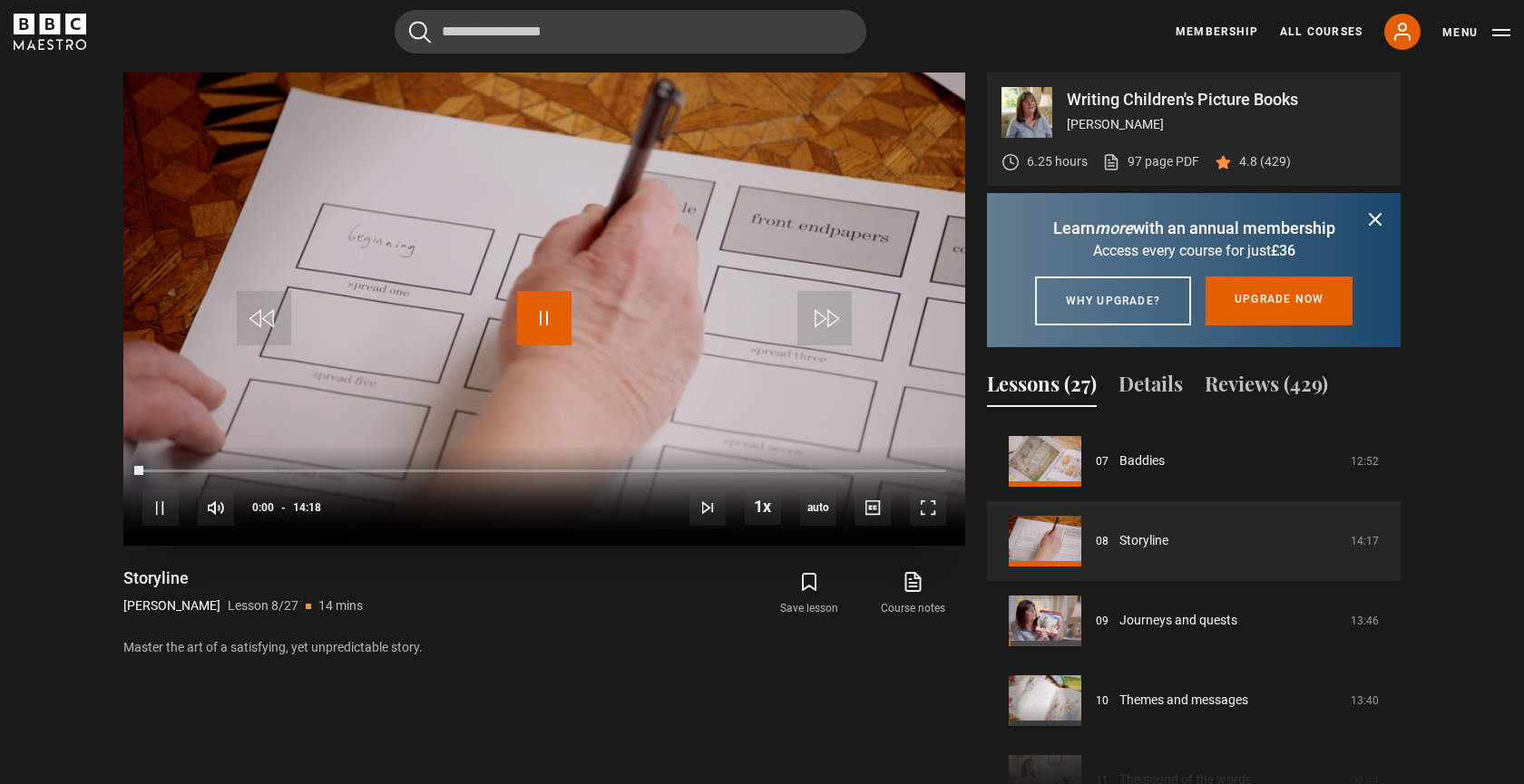
click at [561, 320] on span "Video Player" at bounding box center [544, 318] width 54 height 54
click at [545, 303] on span "Video Player" at bounding box center [544, 318] width 54 height 54
click at [928, 511] on span "Video Player" at bounding box center [927, 508] width 37 height 37
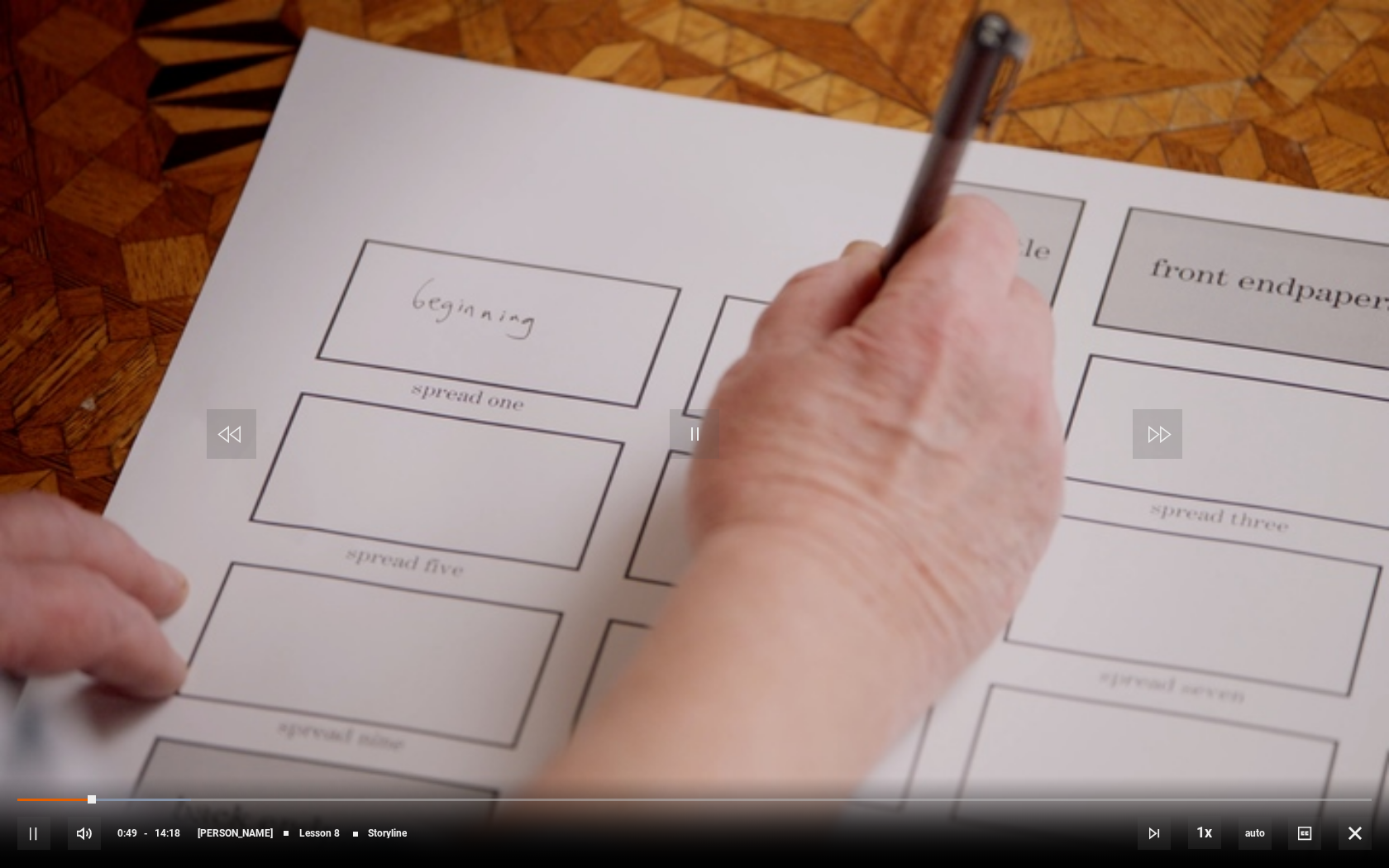
click at [38, 714] on div "10s Skip Back 10 seconds Pause 10s Skip Forward 10 seconds Loaded : 12.82% 00:0…" at bounding box center [694, 821] width 1389 height 91
click at [39, 714] on div "Loaded : 12.82% 00:07 00:50" at bounding box center [694, 807] width 1354 height 3
click at [691, 425] on span "Video Player" at bounding box center [694, 434] width 50 height 50
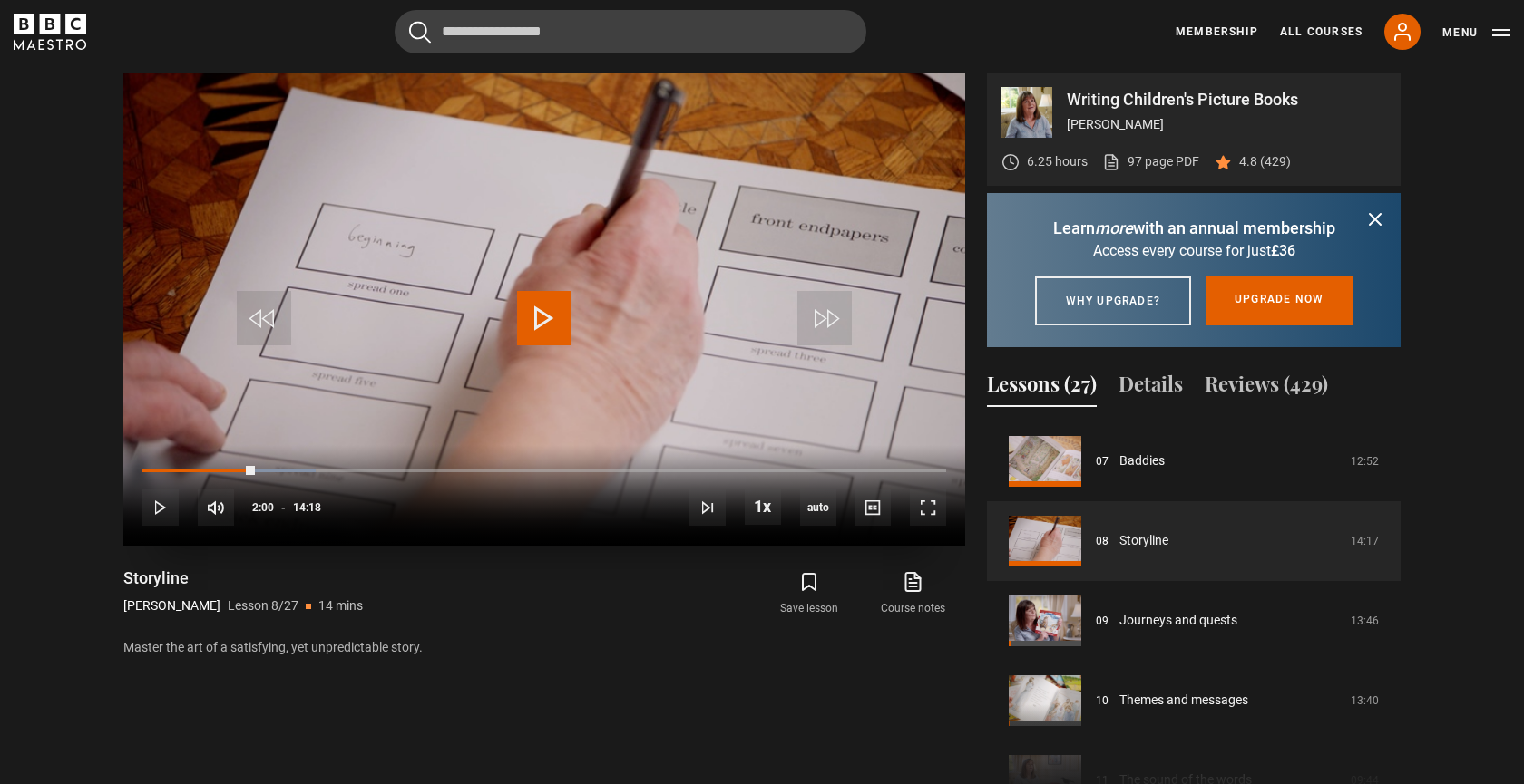
click at [537, 310] on span "Video Player" at bounding box center [544, 318] width 54 height 54
click at [931, 516] on span "Video Player" at bounding box center [927, 508] width 37 height 37
click at [926, 508] on span "Video Player" at bounding box center [927, 508] width 37 height 37
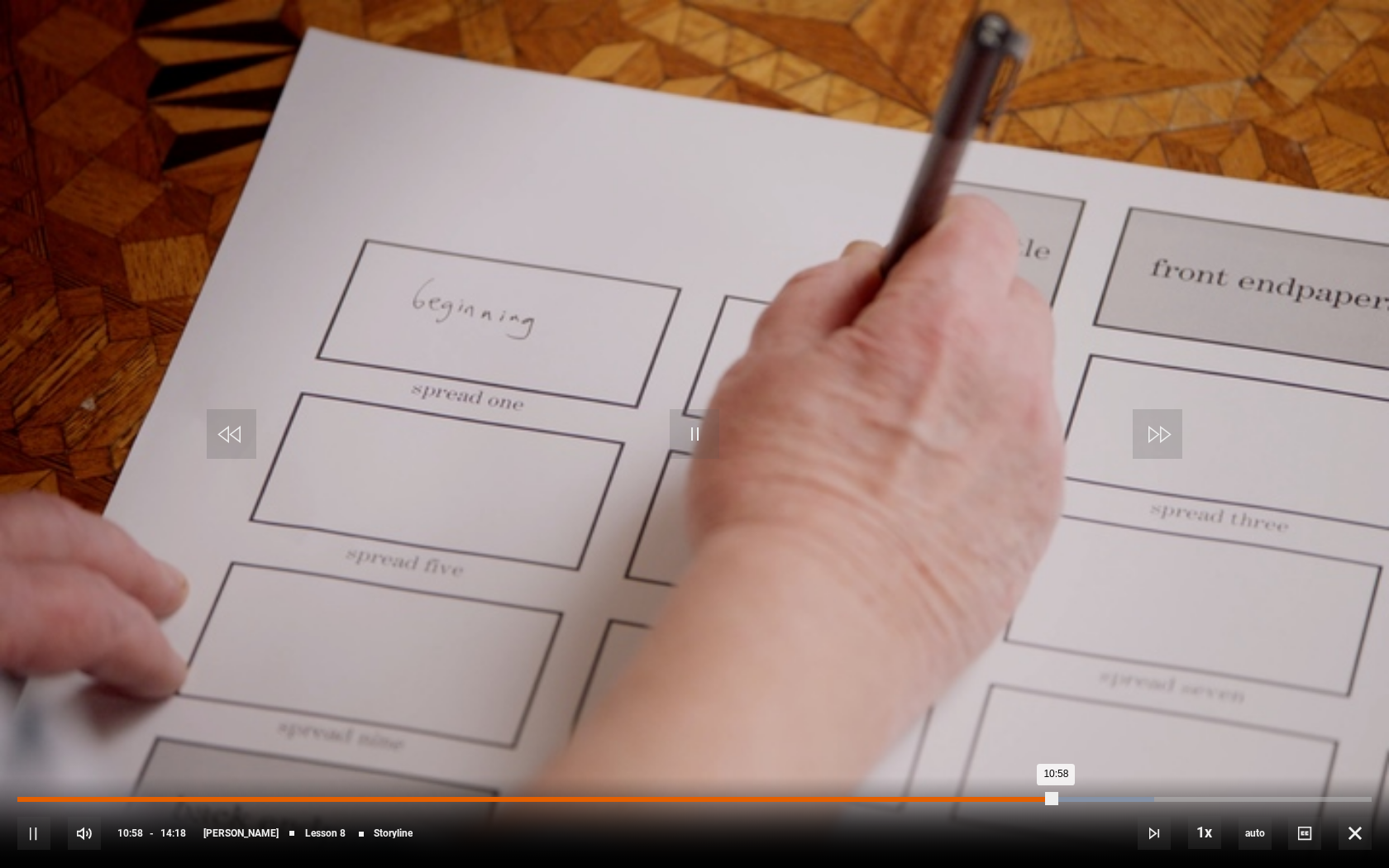
click at [1028, 714] on div "Loaded : 83.92% 10:40 10:58" at bounding box center [694, 799] width 1354 height 5
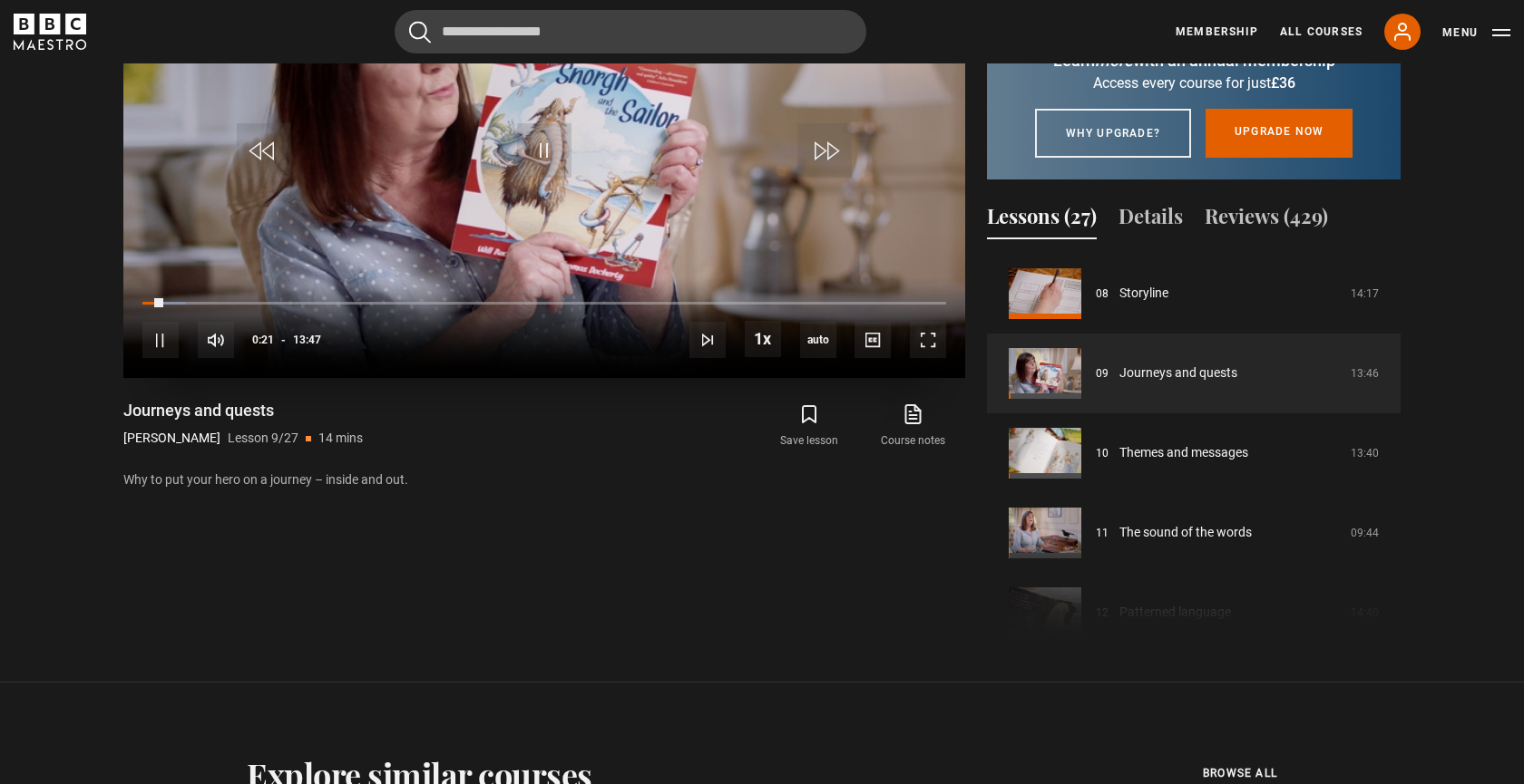
scroll to position [784, 0]
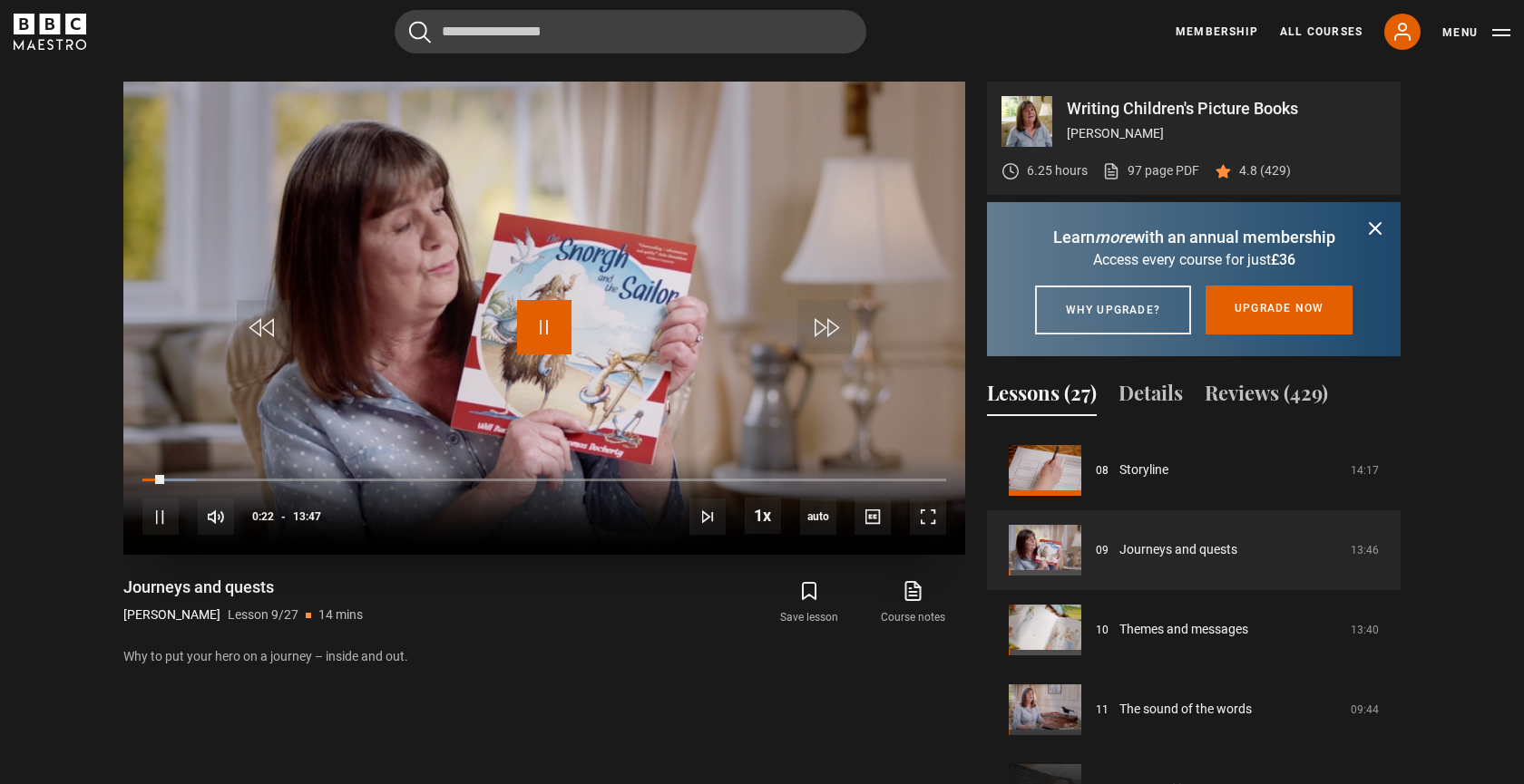
click at [547, 317] on span "Video Player" at bounding box center [544, 327] width 54 height 54
click at [527, 328] on span "Video Player" at bounding box center [544, 327] width 54 height 54
click at [929, 506] on span "Video Player" at bounding box center [927, 517] width 37 height 37
click at [562, 326] on span "Video Player" at bounding box center [544, 327] width 54 height 54
click at [547, 327] on span "Video Player" at bounding box center [544, 327] width 54 height 54
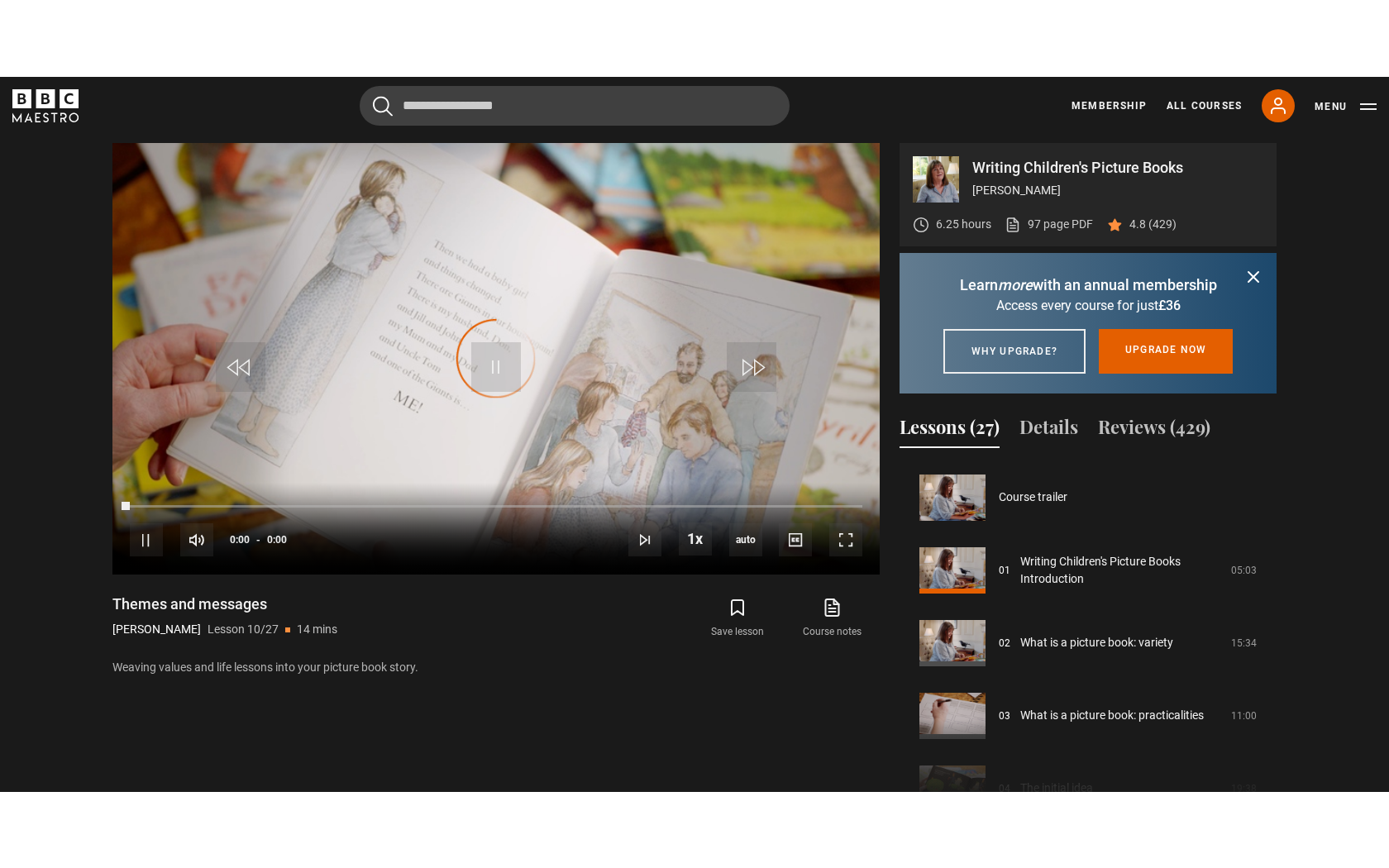
scroll to position [655, 0]
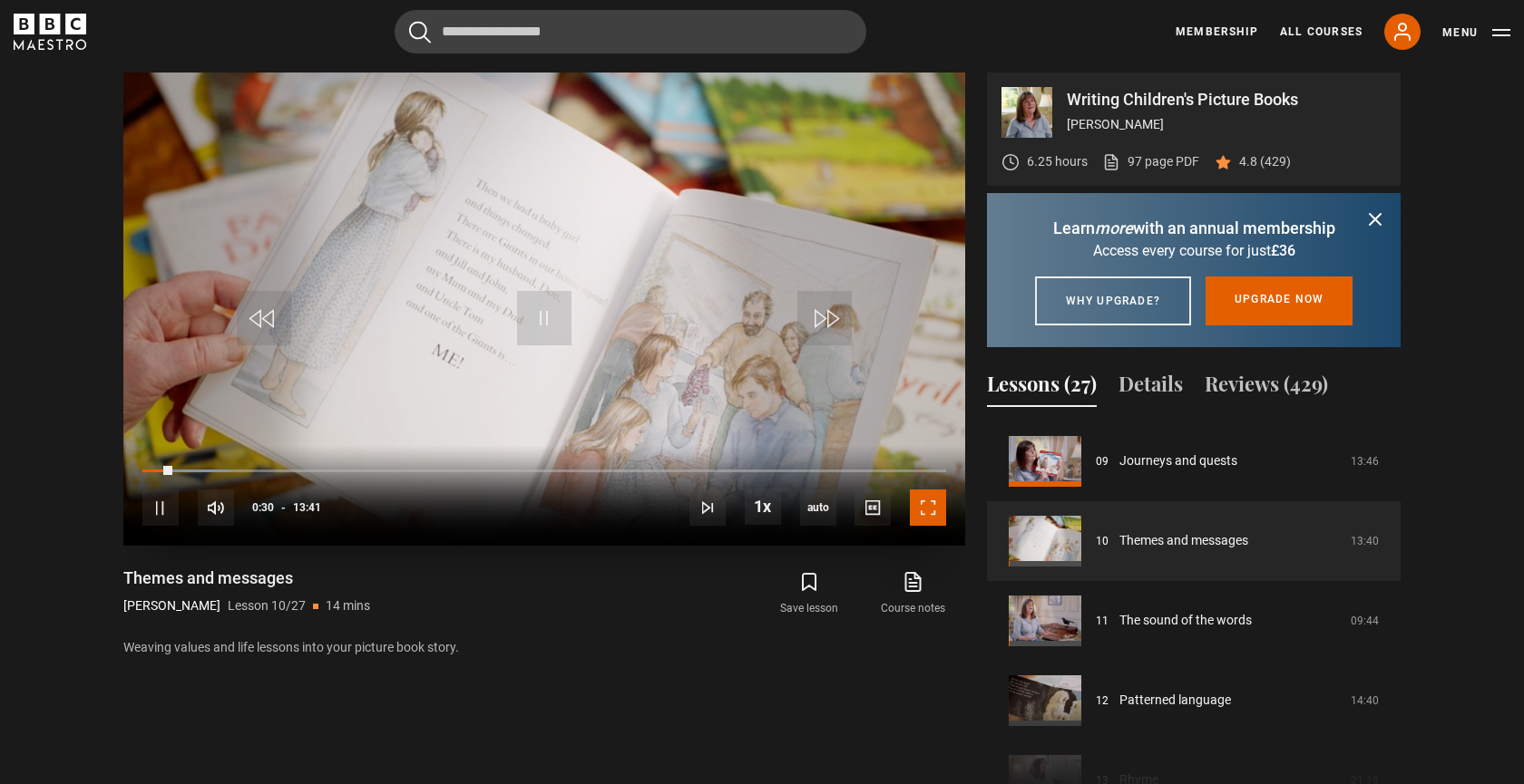
click at [938, 505] on span "Video Player" at bounding box center [927, 508] width 37 height 37
click at [188, 466] on div "10s Skip Back 10 seconds Pause 10s Skip Forward 10 seconds Loaded : 20.10% 00:4…" at bounding box center [544, 495] width 841 height 100
click at [185, 470] on div "Loaded : 20.10% 00:44 00:44" at bounding box center [544, 471] width 804 height 6
click at [939, 503] on span "Video Player" at bounding box center [927, 508] width 37 height 37
click at [928, 511] on span "Video Player" at bounding box center [927, 508] width 37 height 37
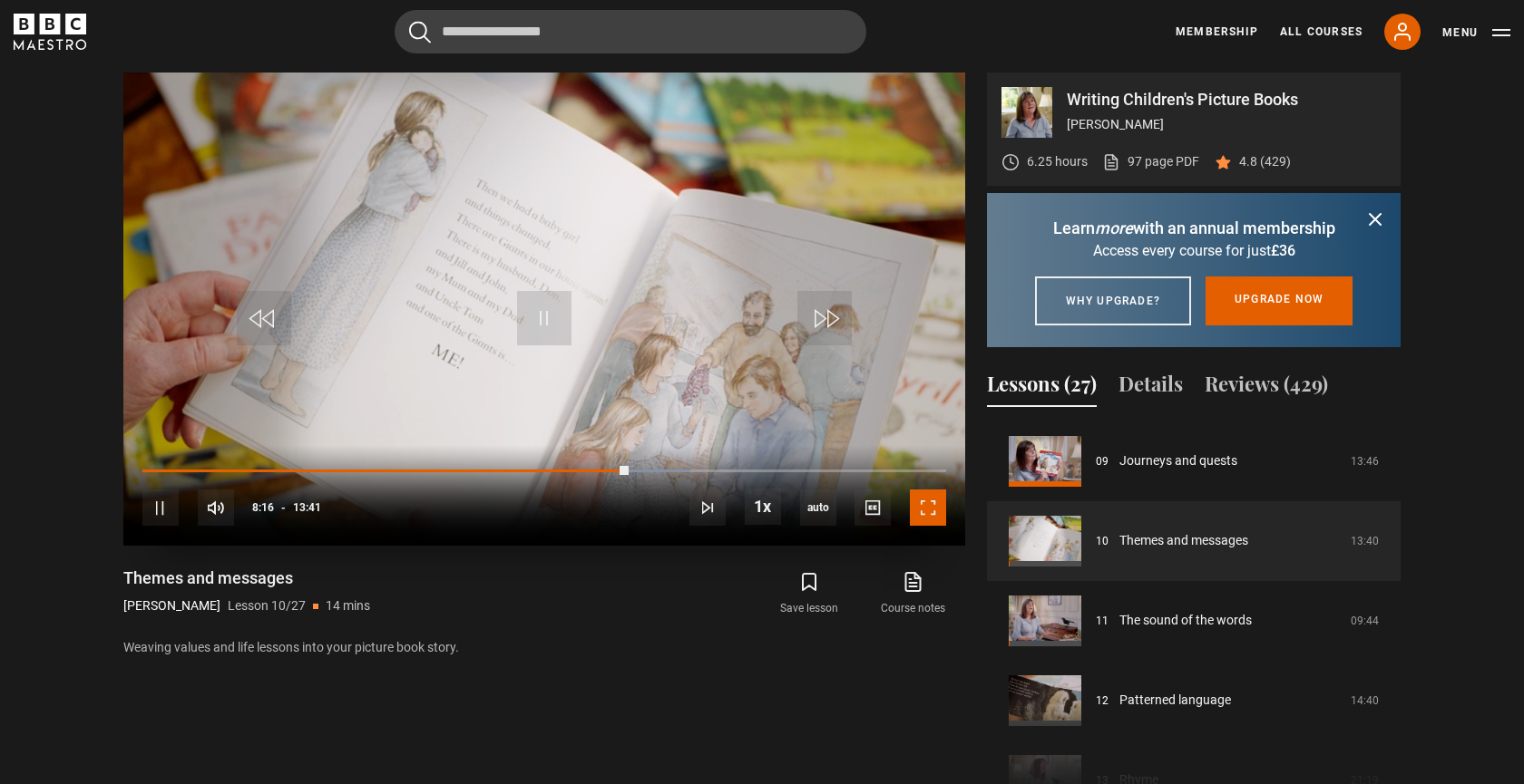
click at [913, 515] on span "Video Player" at bounding box center [927, 508] width 37 height 37
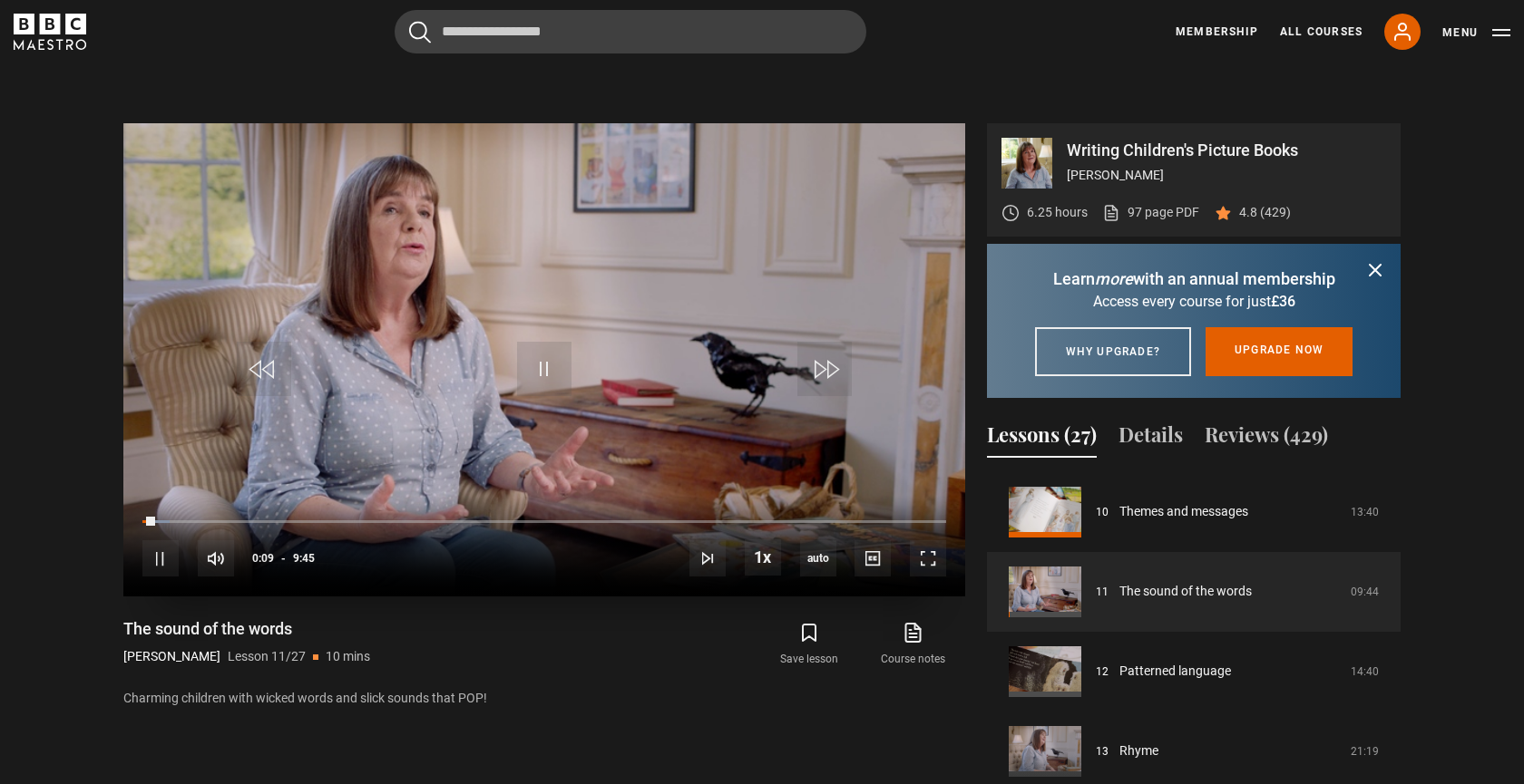
scroll to position [737, 0]
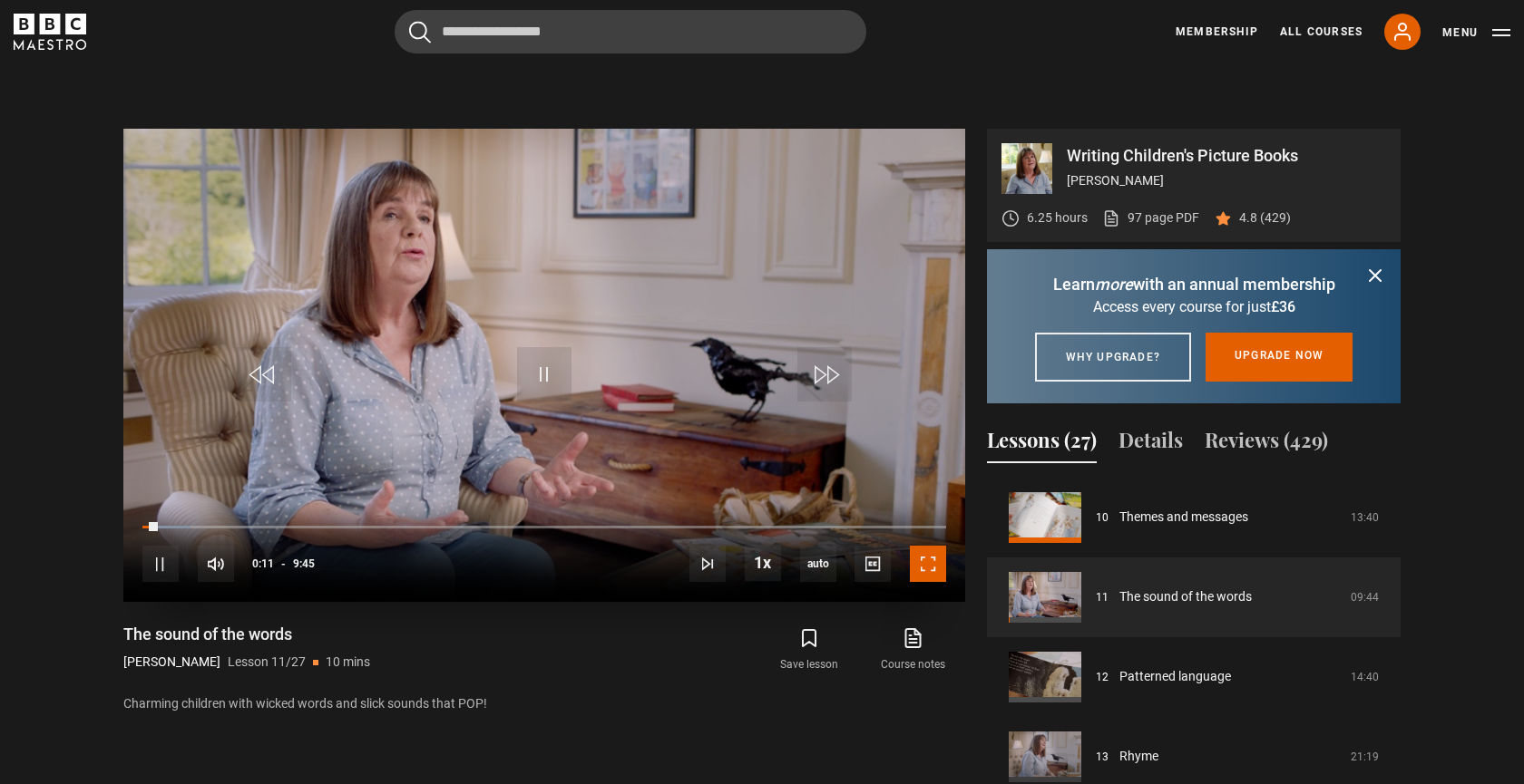
click at [938, 563] on span "Video Player" at bounding box center [927, 564] width 37 height 37
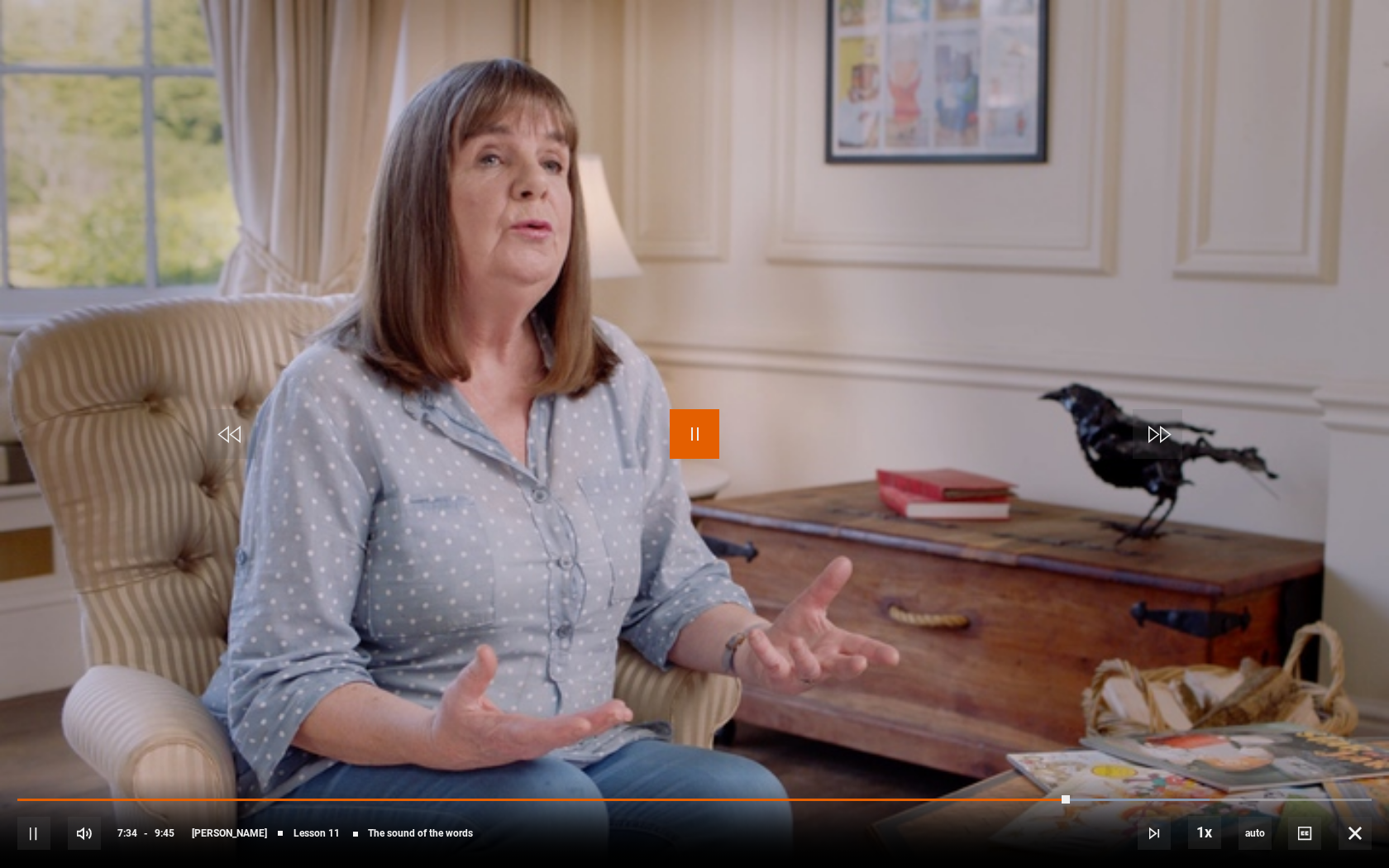
click at [693, 455] on span "Video Player" at bounding box center [694, 434] width 50 height 50
click at [702, 447] on span "Video Player" at bounding box center [694, 434] width 50 height 50
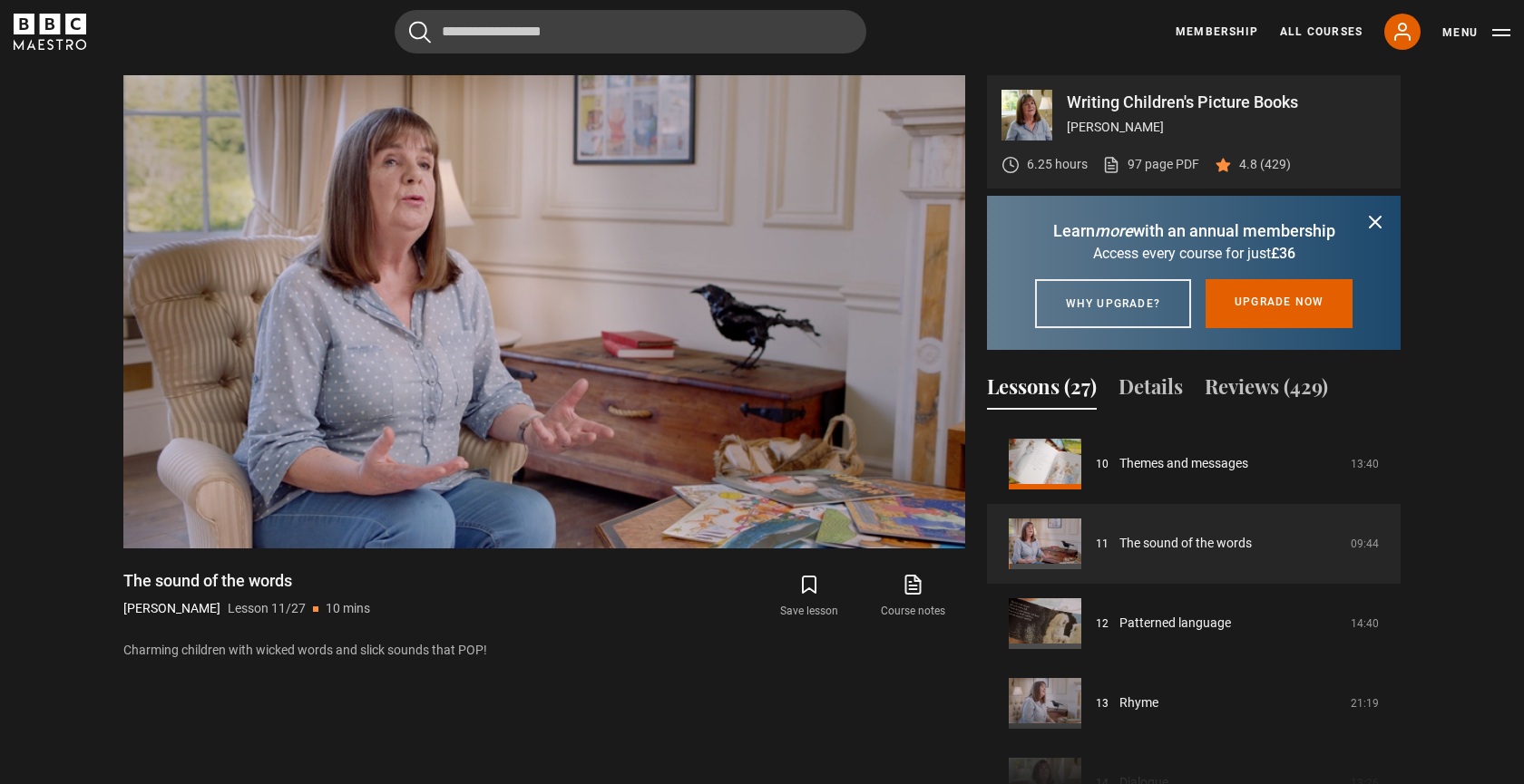
scroll to position [786, 0]
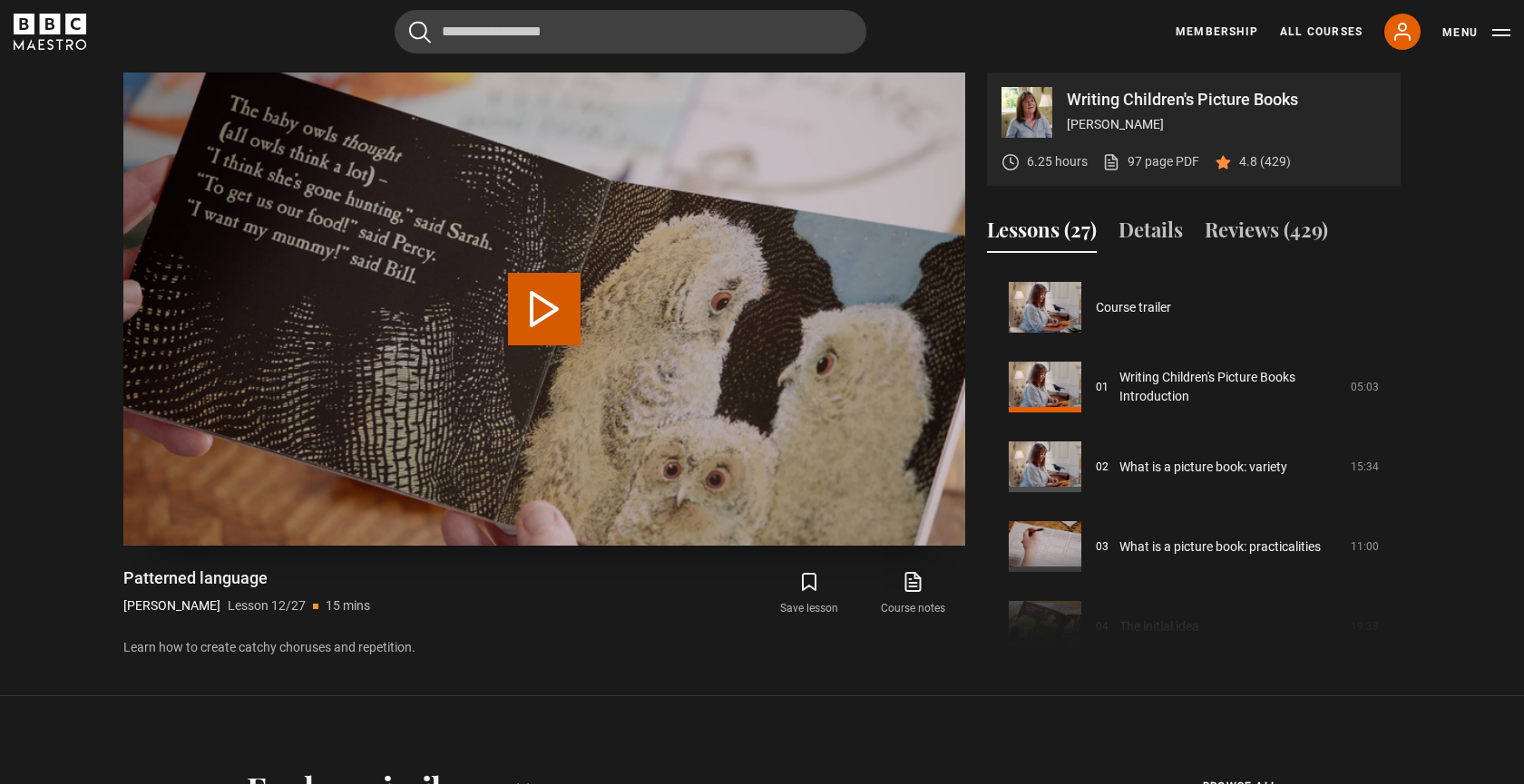
scroll to position [878, 0]
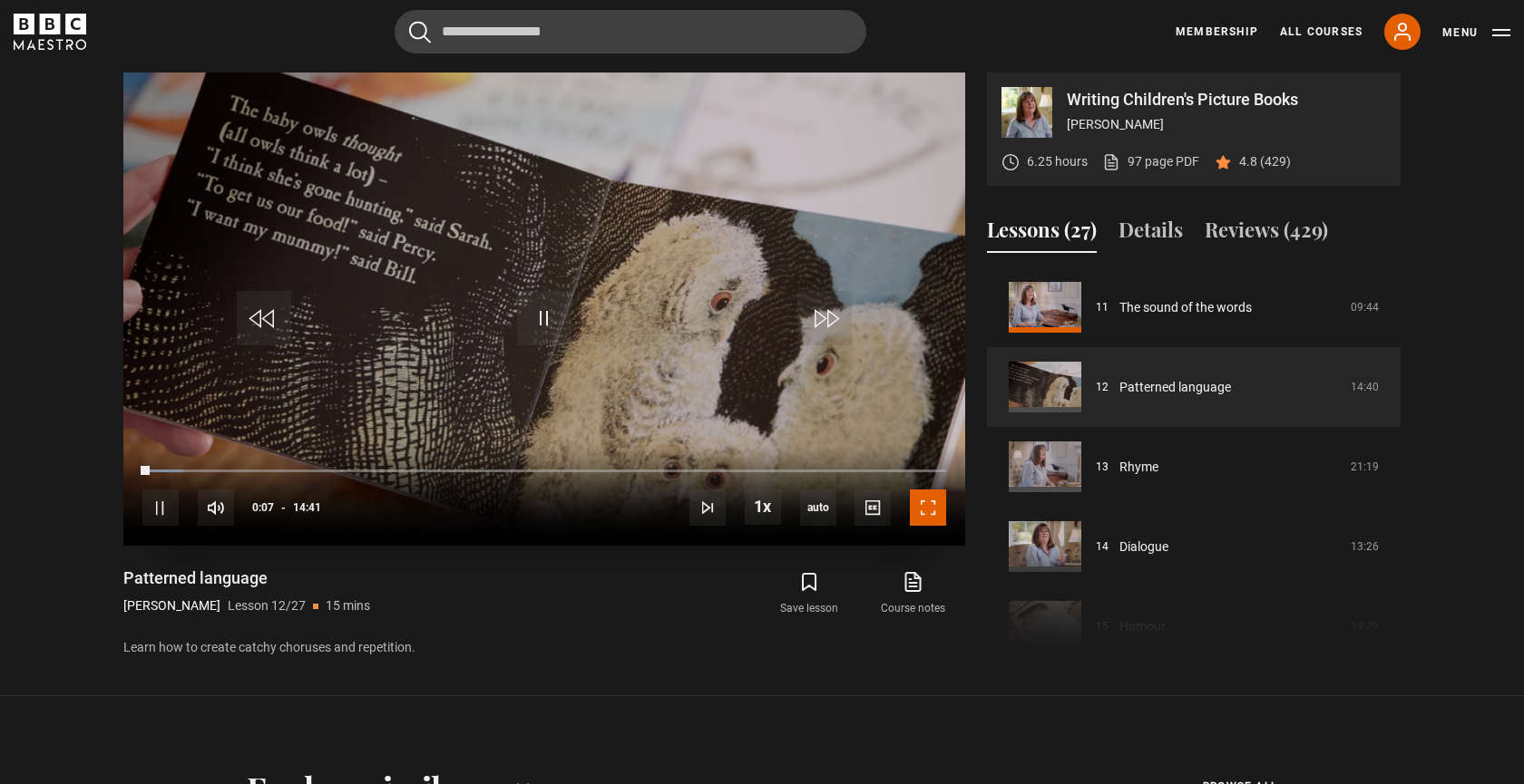
click at [920, 506] on span "Video Player" at bounding box center [927, 508] width 37 height 37
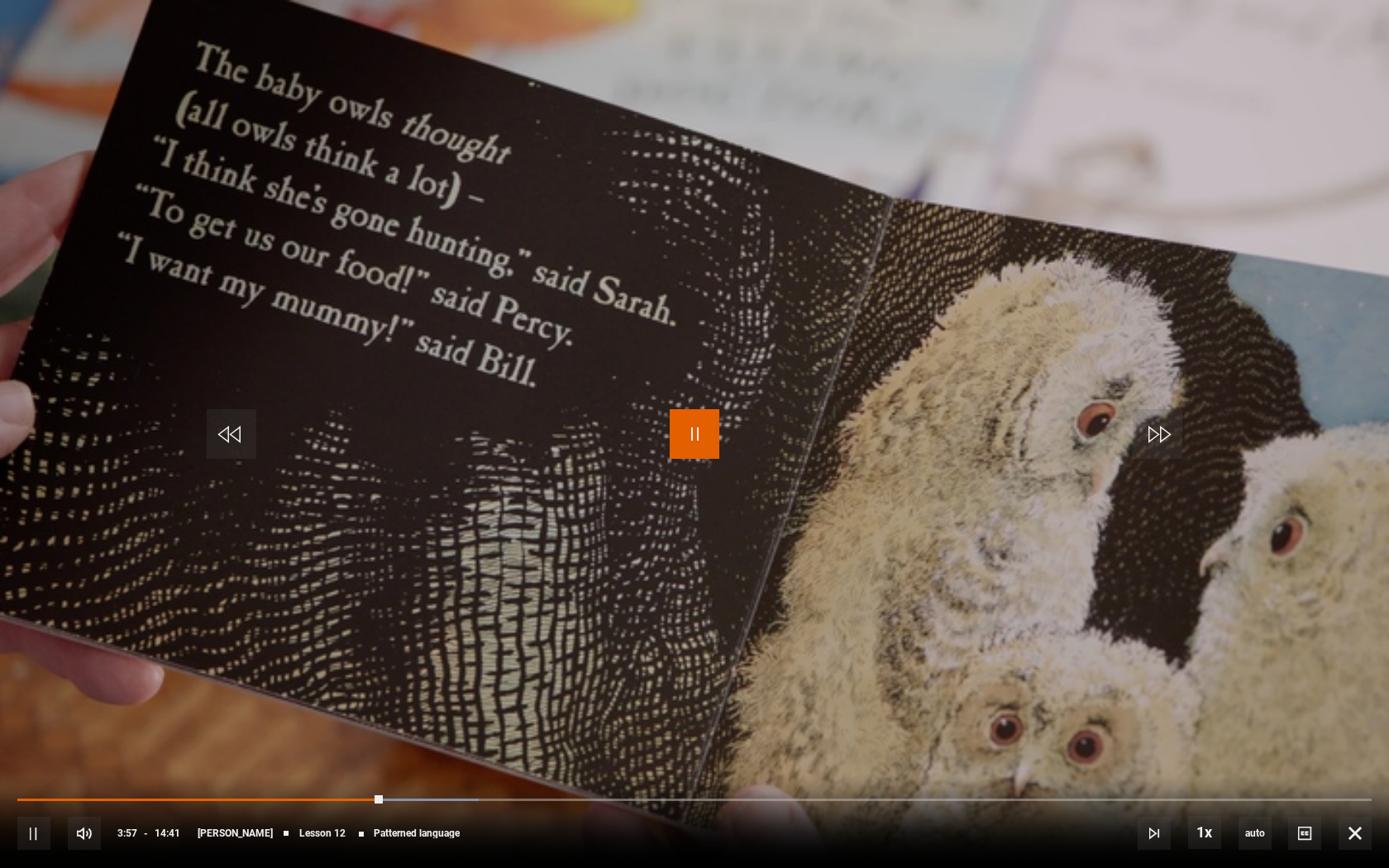
click at [699, 443] on span "Video Player" at bounding box center [694, 434] width 50 height 50
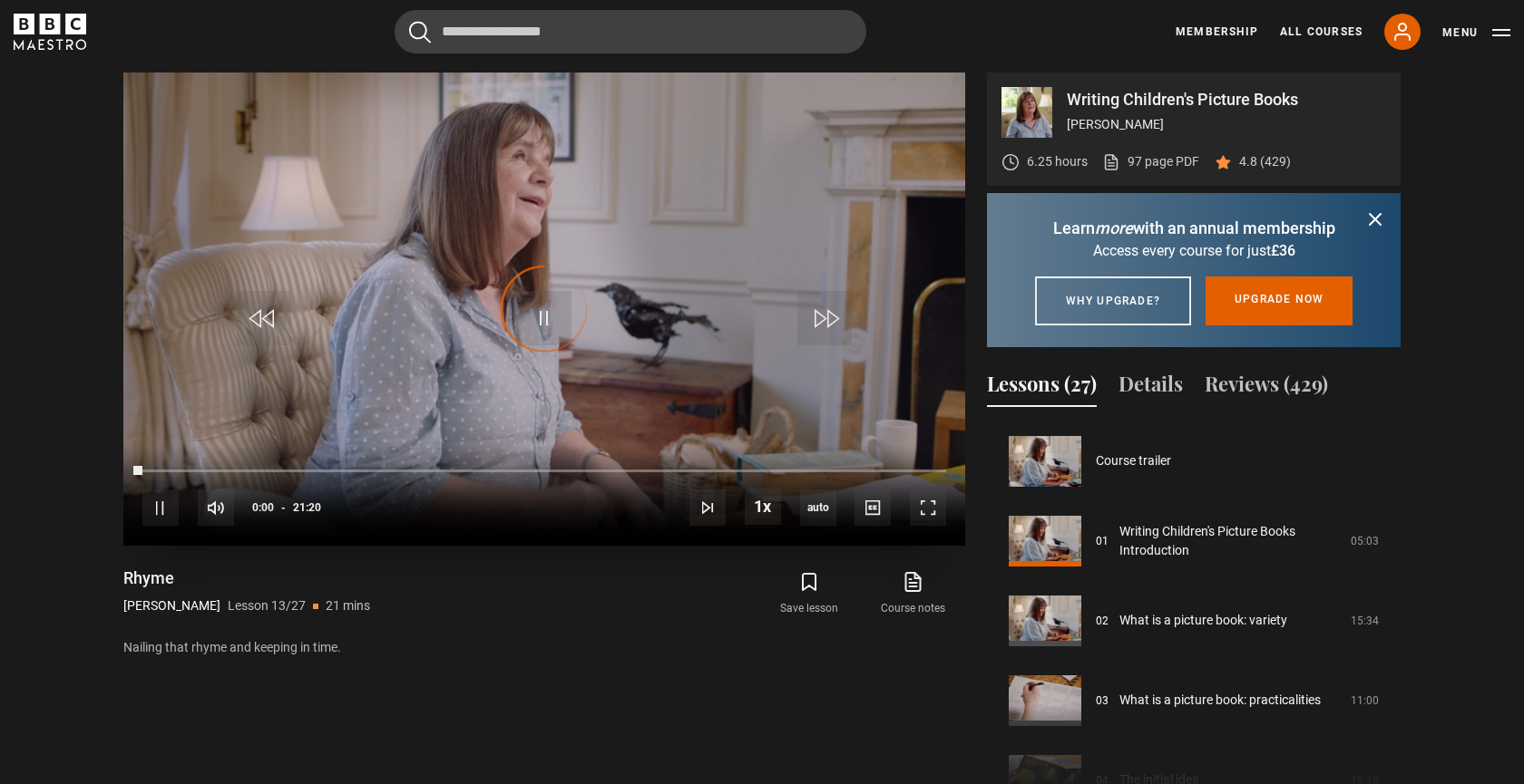
scroll to position [957, 0]
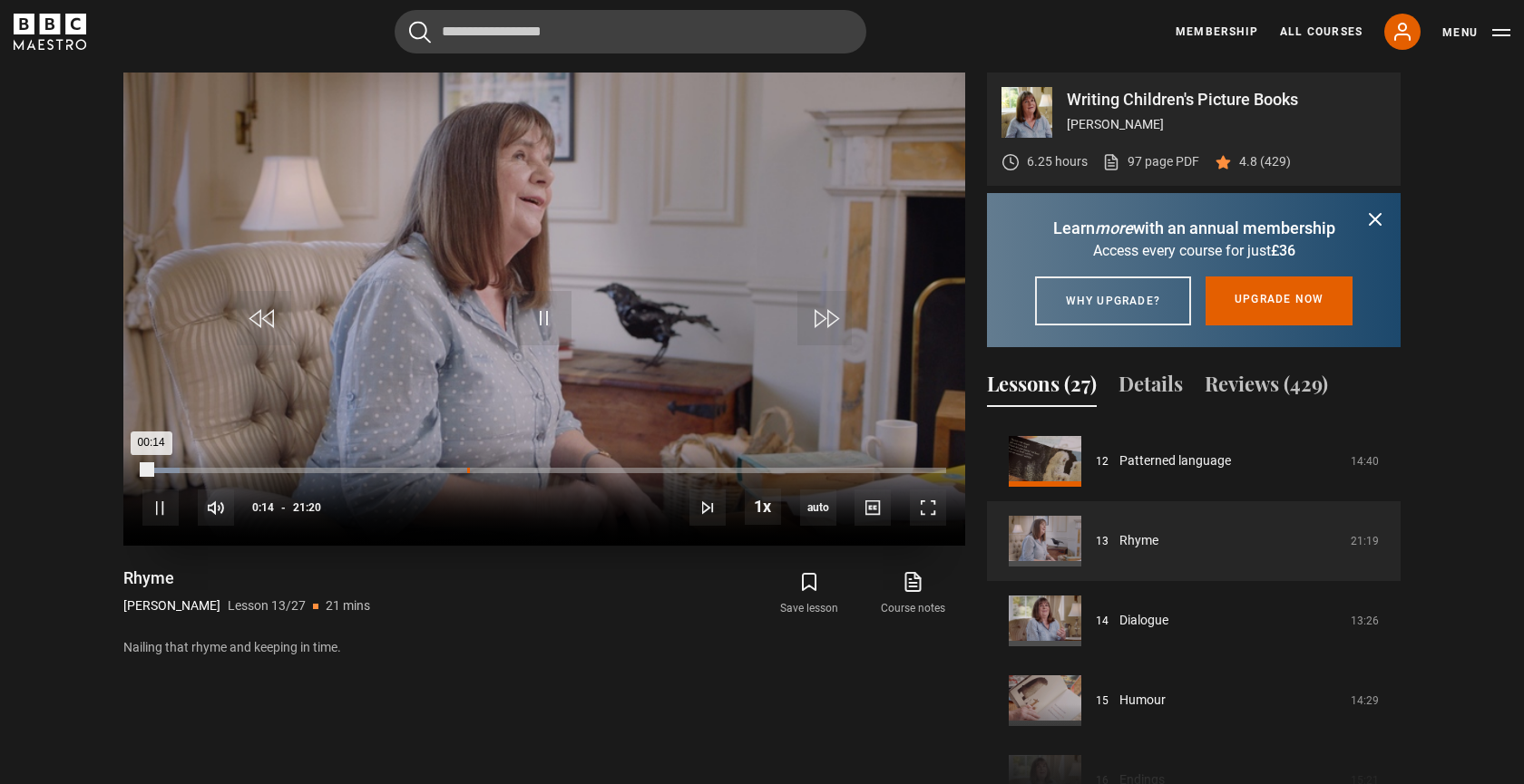
click at [501, 470] on div "Loaded : 4.69% 08:35 00:14" at bounding box center [544, 471] width 804 height 6
click at [441, 470] on div "Loaded : 50.00% 07:56 09:39" at bounding box center [544, 471] width 804 height 6
click at [384, 469] on div "Loaded : 39.84% 06:25 07:59" at bounding box center [544, 471] width 804 height 6
click at [578, 470] on div "Loaded : 62.11% 11:34 12:11" at bounding box center [544, 471] width 804 height 6
click at [926, 512] on span "Video Player" at bounding box center [927, 508] width 37 height 37
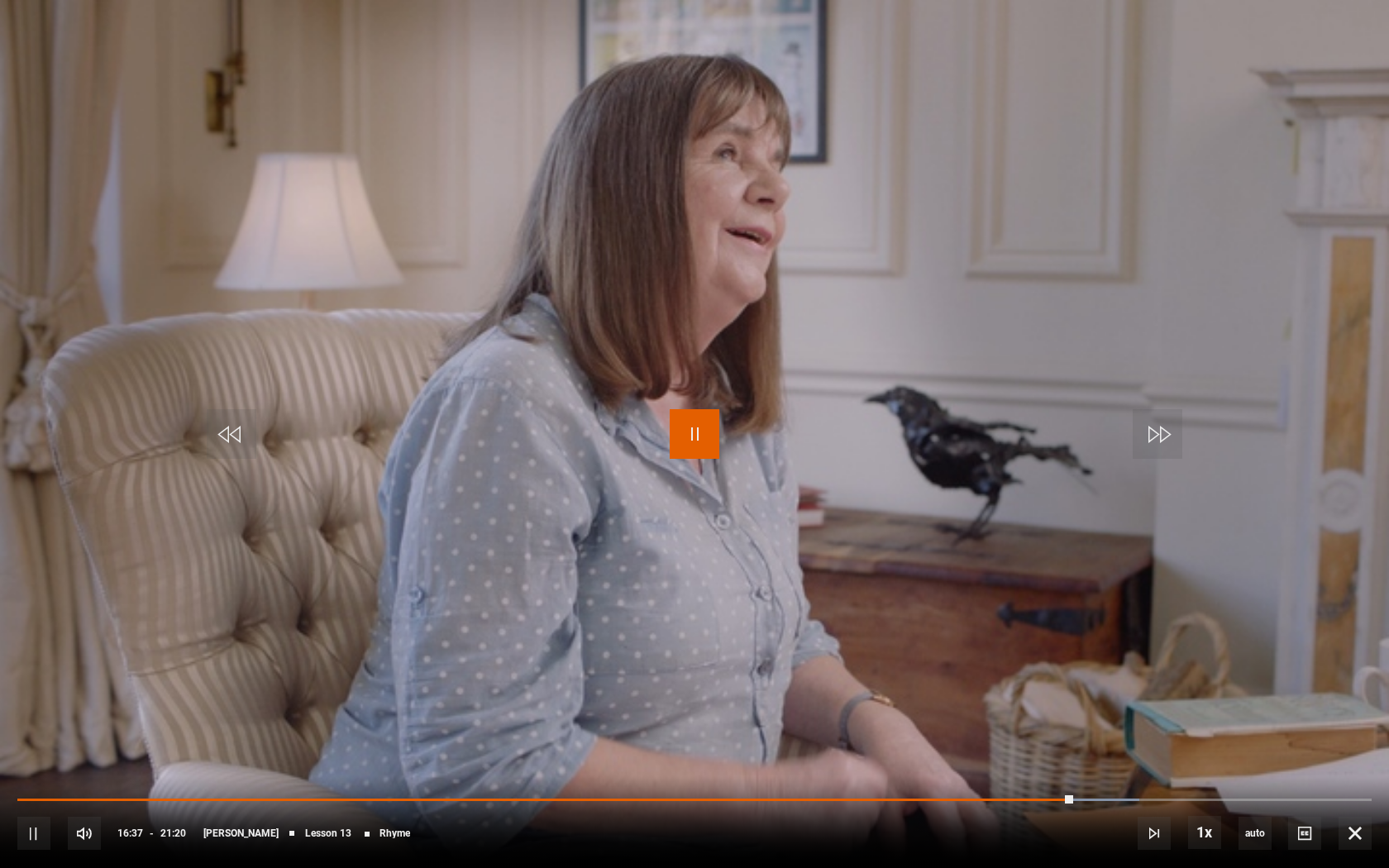
click at [696, 441] on span "Video Player" at bounding box center [694, 434] width 50 height 50
